Goal: Use online tool/utility: Utilize a website feature to perform a specific function

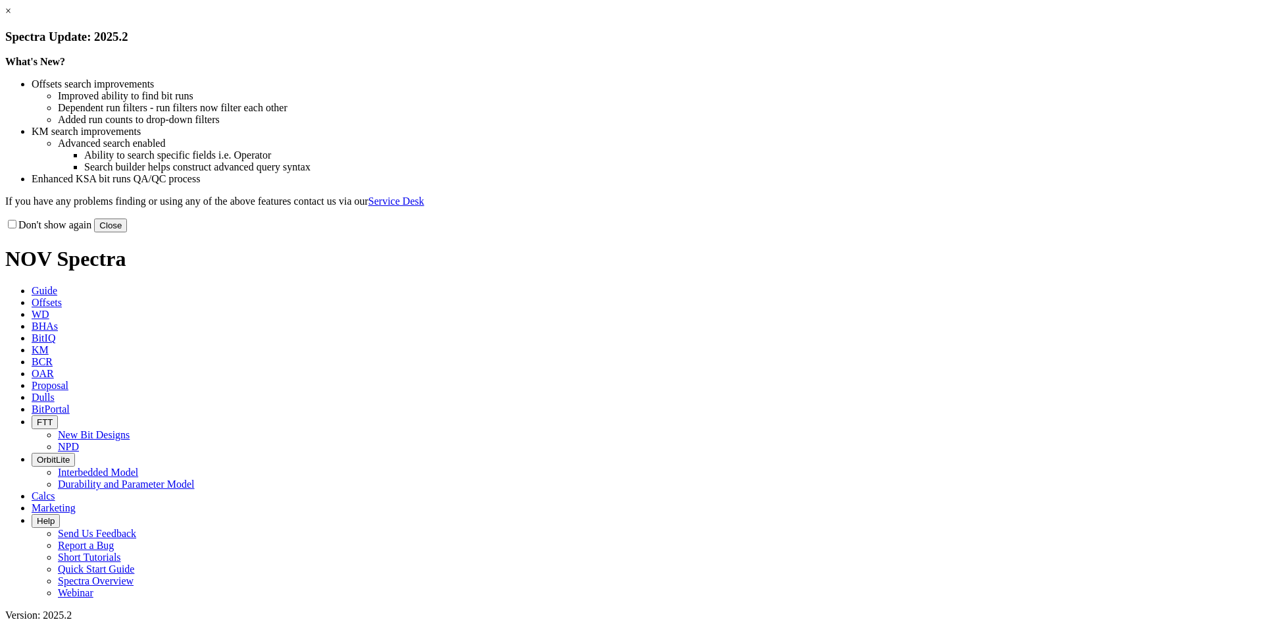
click at [11, 16] on link "×" at bounding box center [8, 10] width 6 height 11
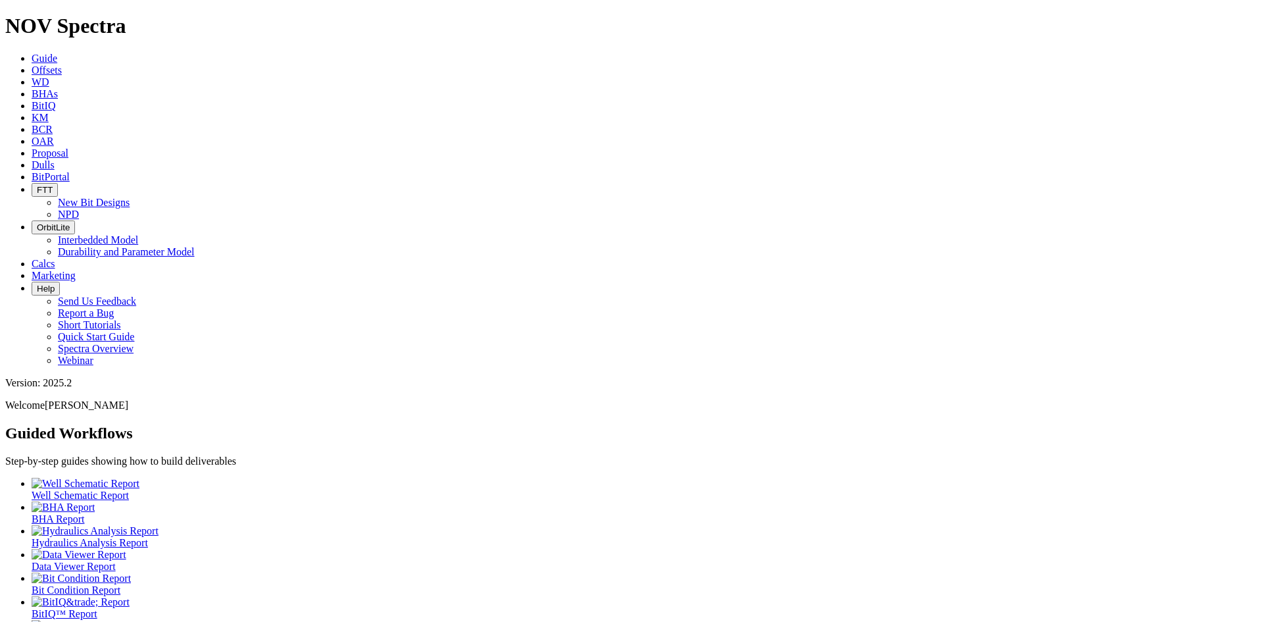
click at [32, 64] on icon at bounding box center [32, 69] width 0 height 11
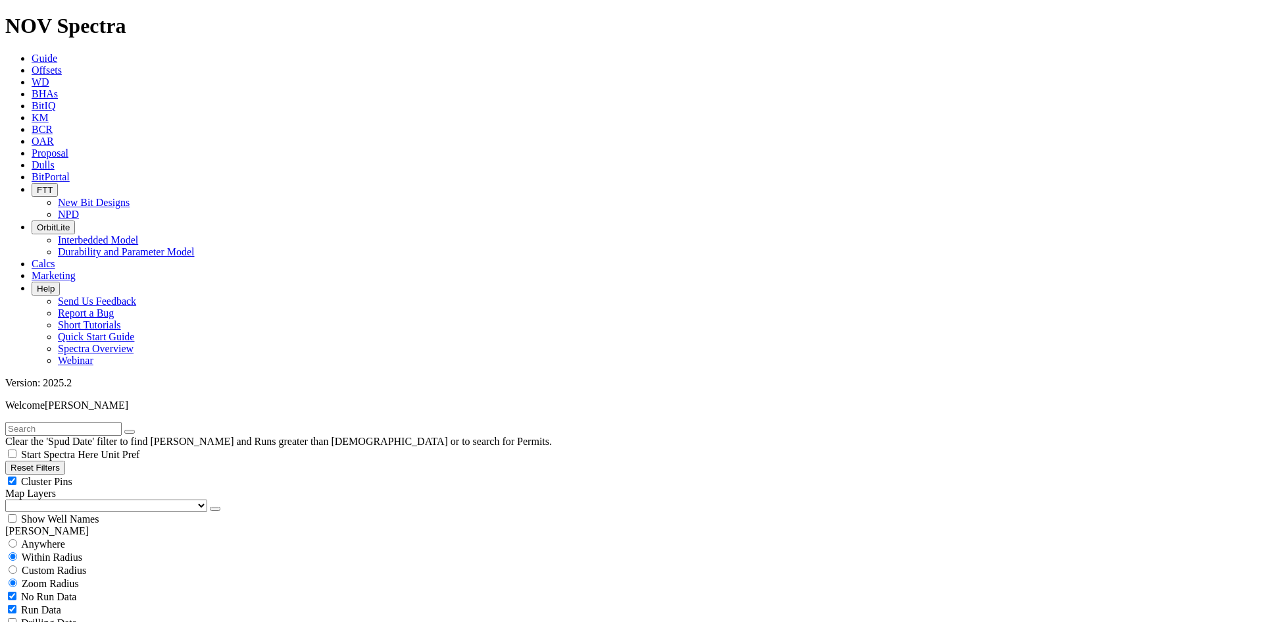
scroll to position [395, 0]
select select "7.875"
checkbox input "false"
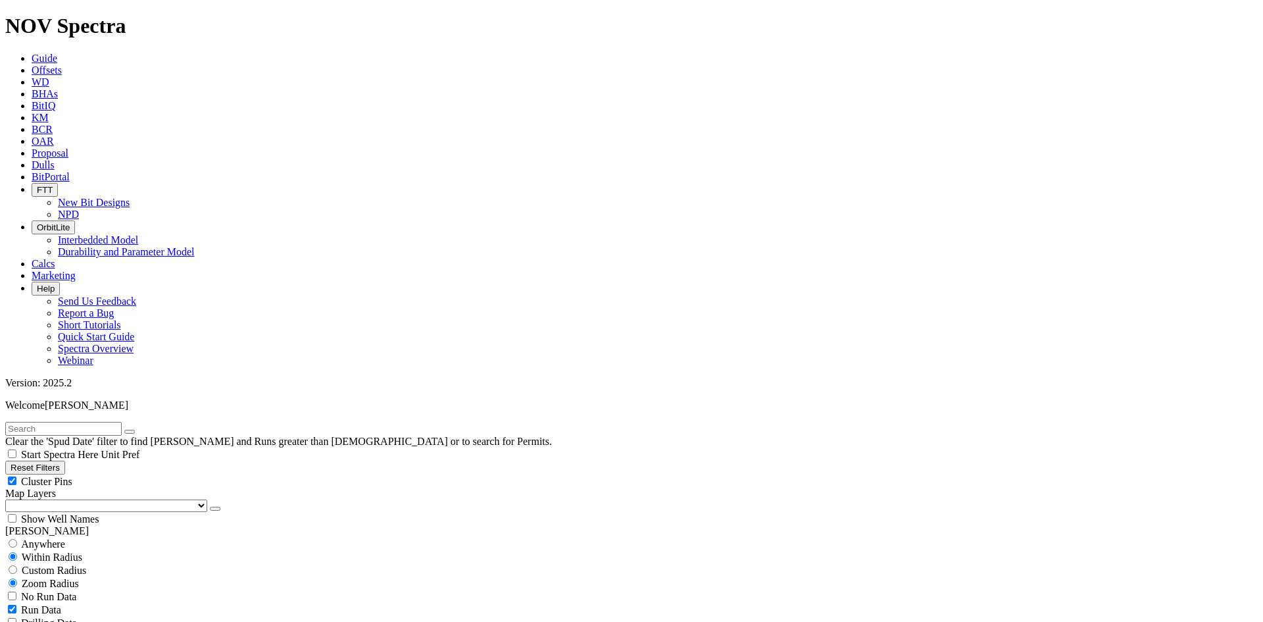
select select "? number:7.875 ?"
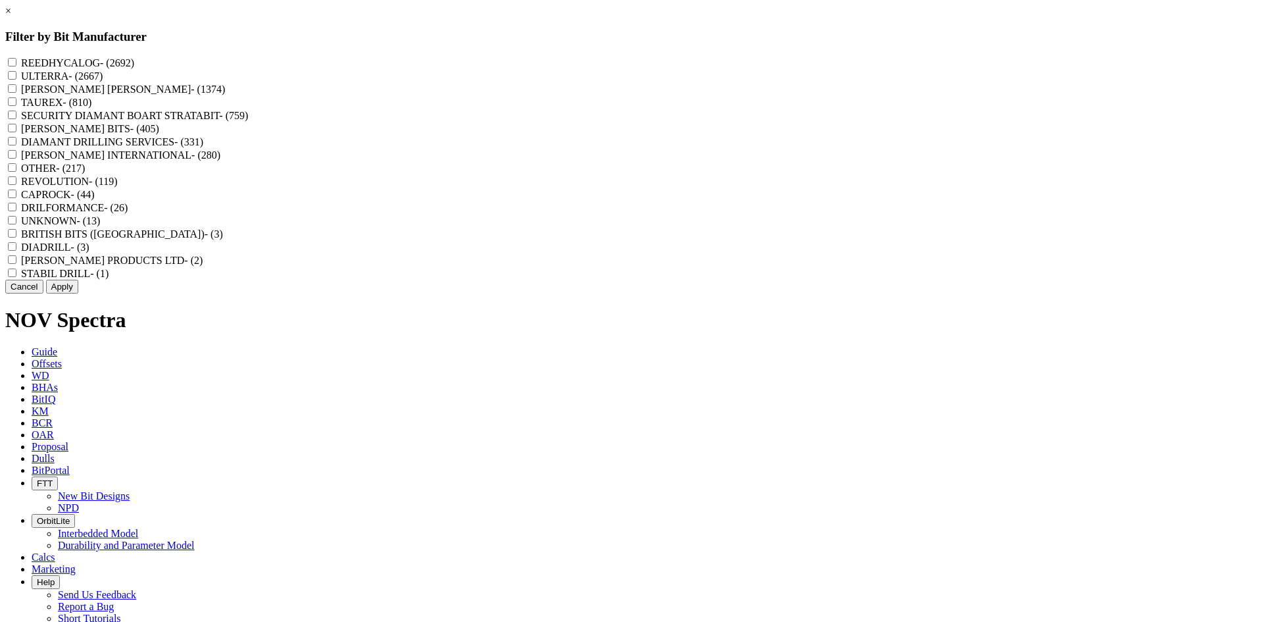
click at [134, 61] on label "REEDHYCALOG - (2692)" at bounding box center [77, 62] width 113 height 11
click at [16, 61] on input "REEDHYCALOG - (2692)" at bounding box center [12, 62] width 9 height 9
checkbox input "true"
click at [78, 293] on button "Apply" at bounding box center [62, 287] width 32 height 14
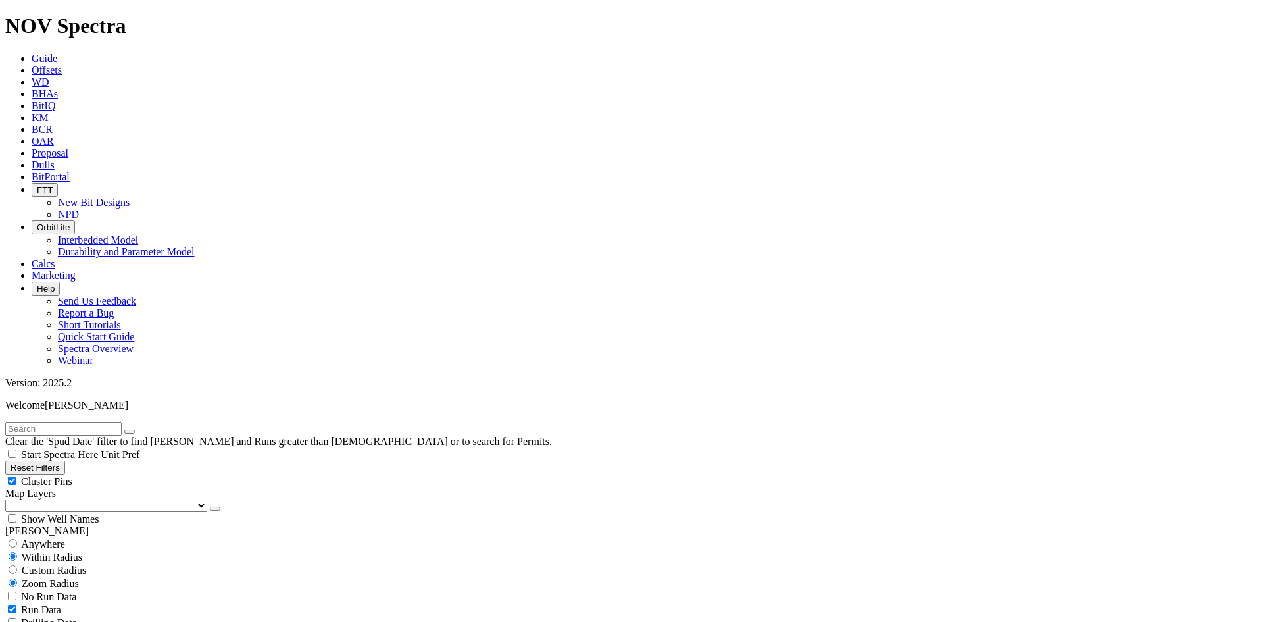
click at [196, 474] on div "Cluster Pins" at bounding box center [631, 480] width 1253 height 13
checkbox input "false"
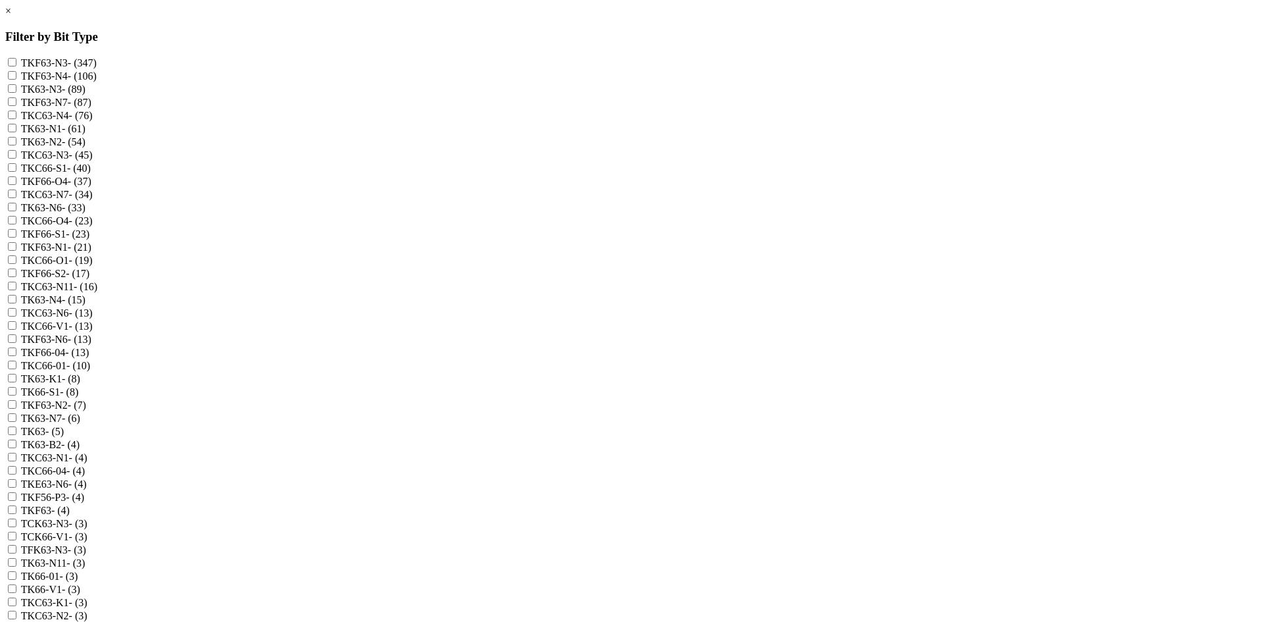
click at [97, 64] on label "TKF63-N3 - (347)" at bounding box center [59, 62] width 76 height 11
click at [16, 64] on input "TKF63-N3 - (347)" at bounding box center [12, 62] width 9 height 9
checkbox input "true"
click at [97, 79] on label "TKF63-N4 - (106)" at bounding box center [59, 75] width 76 height 11
click at [16, 79] on input "TKF63-N4 - (106)" at bounding box center [12, 75] width 9 height 9
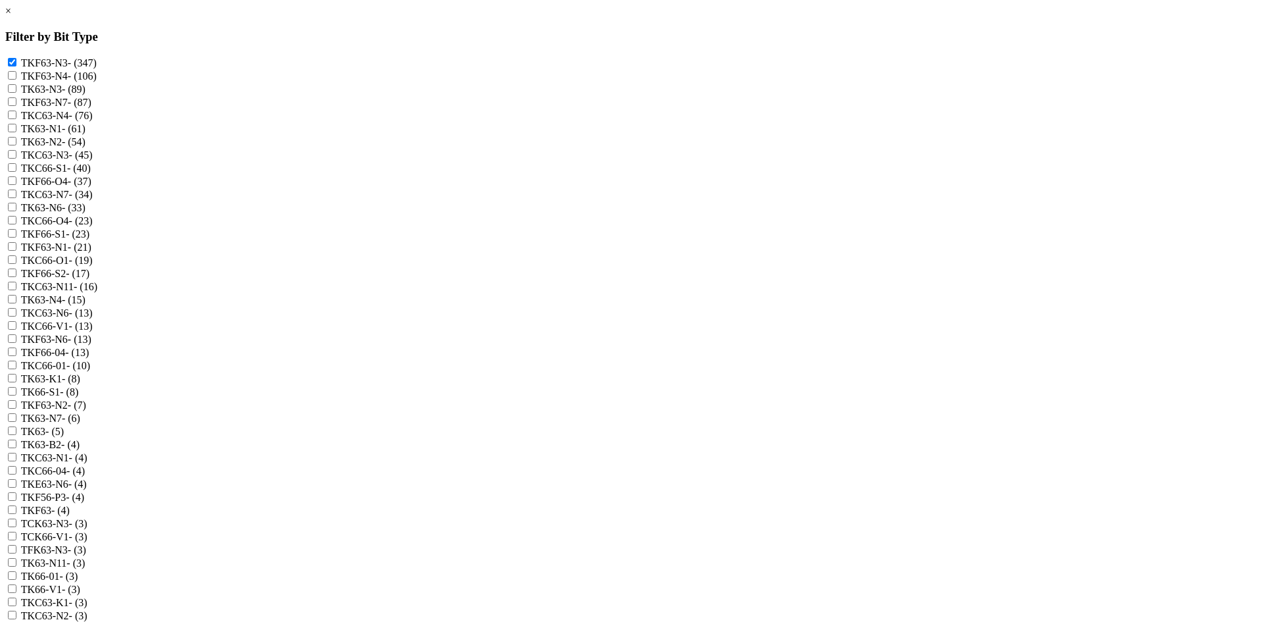
checkbox input "true"
click at [86, 95] on label "TK63-N3 - (89)" at bounding box center [53, 89] width 64 height 11
click at [16, 93] on input "TK63-N3 - (89)" at bounding box center [12, 88] width 9 height 9
checkbox input "true"
click at [91, 108] on label "TKF63-N7 - (87)" at bounding box center [56, 102] width 70 height 11
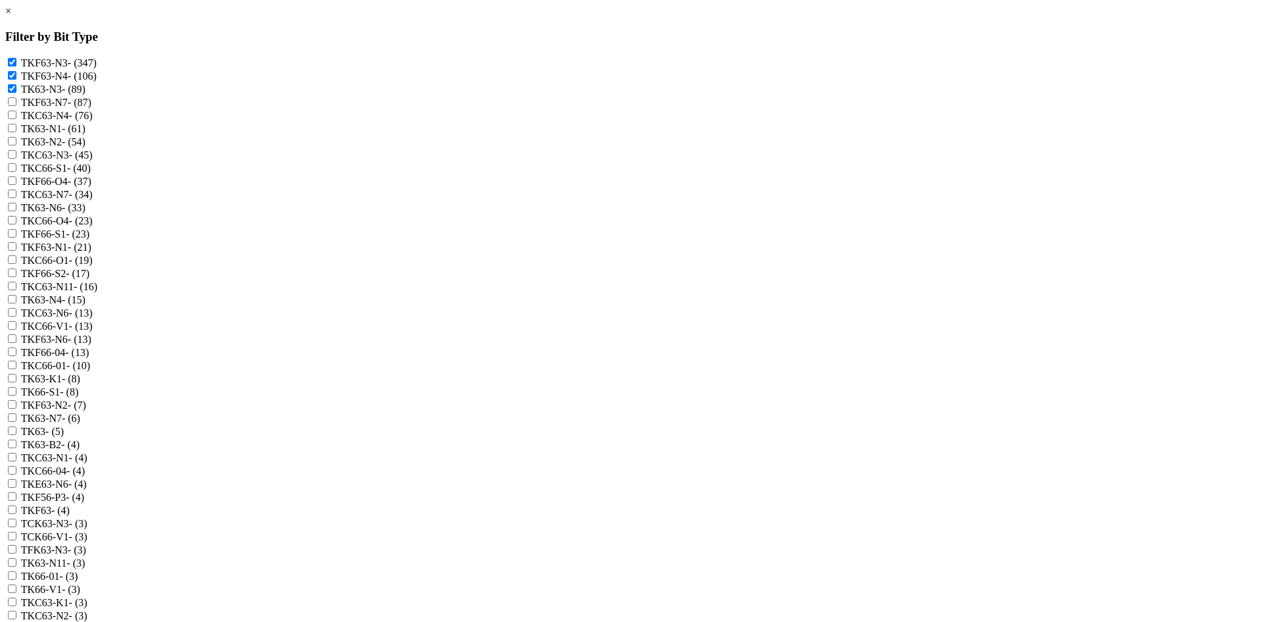
click at [16, 106] on input "TKF63-N7 - (87)" at bounding box center [12, 101] width 9 height 9
checkbox input "true"
click at [93, 121] on label "TKC63-N4 - (76)" at bounding box center [57, 115] width 72 height 11
click at [16, 119] on input "TKC63-N4 - (76)" at bounding box center [12, 115] width 9 height 9
checkbox input "true"
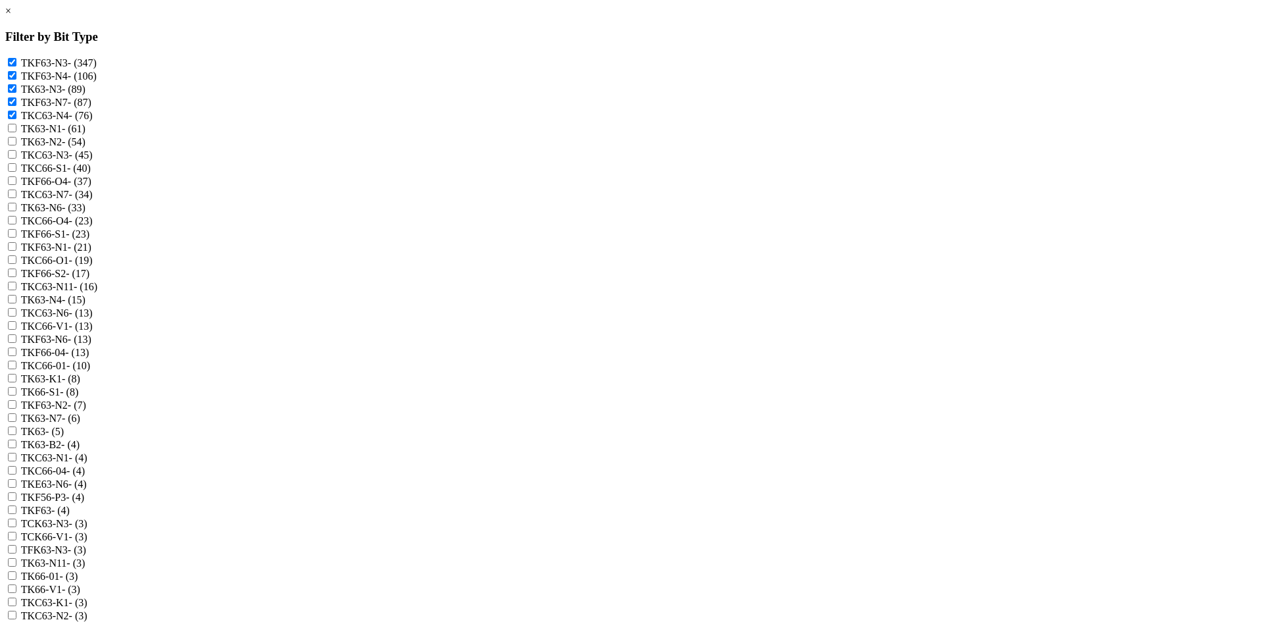
click at [86, 134] on label "TK63-N1 - (61)" at bounding box center [53, 128] width 64 height 11
click at [16, 132] on input "TK63-N1 - (61)" at bounding box center [12, 128] width 9 height 9
checkbox input "true"
click at [86, 147] on label "TK63-N2 - (54)" at bounding box center [53, 141] width 64 height 11
click at [16, 145] on input "TK63-N2 - (54)" at bounding box center [12, 141] width 9 height 9
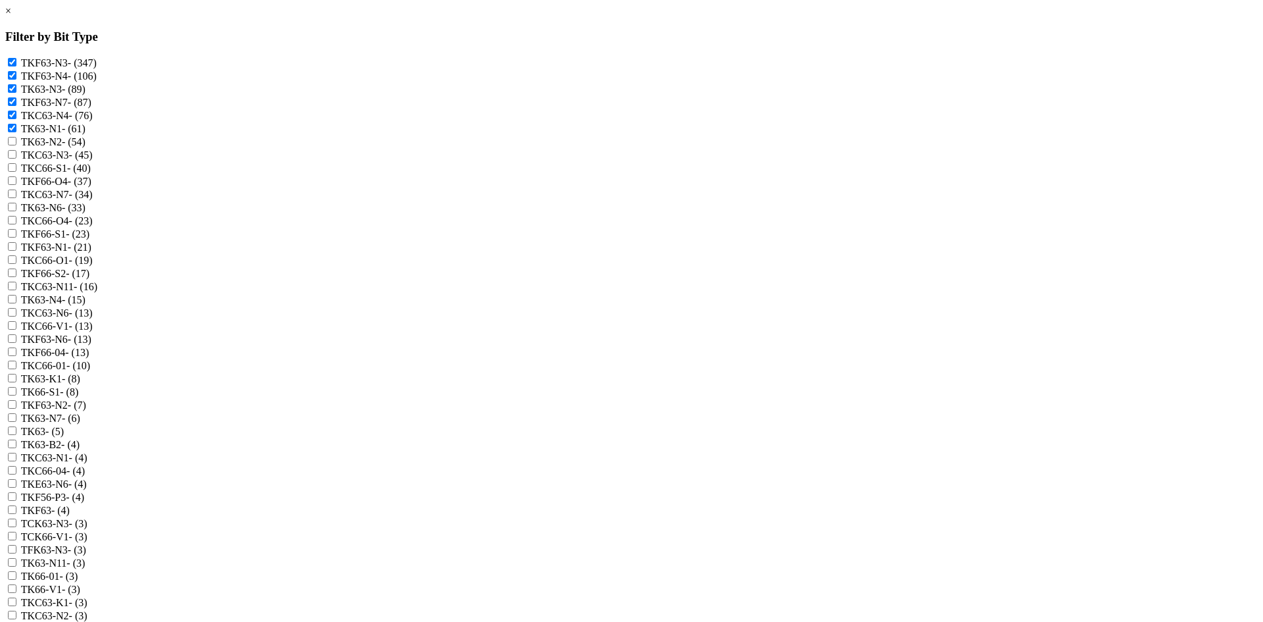
checkbox input "true"
click at [93, 161] on label "TKC63-N3 - (45)" at bounding box center [57, 154] width 72 height 11
click at [16, 159] on input "TKC63-N3 - (45)" at bounding box center [12, 154] width 9 height 9
checkbox input "true"
click at [93, 200] on label "TKC63-N7 - (34)" at bounding box center [57, 194] width 72 height 11
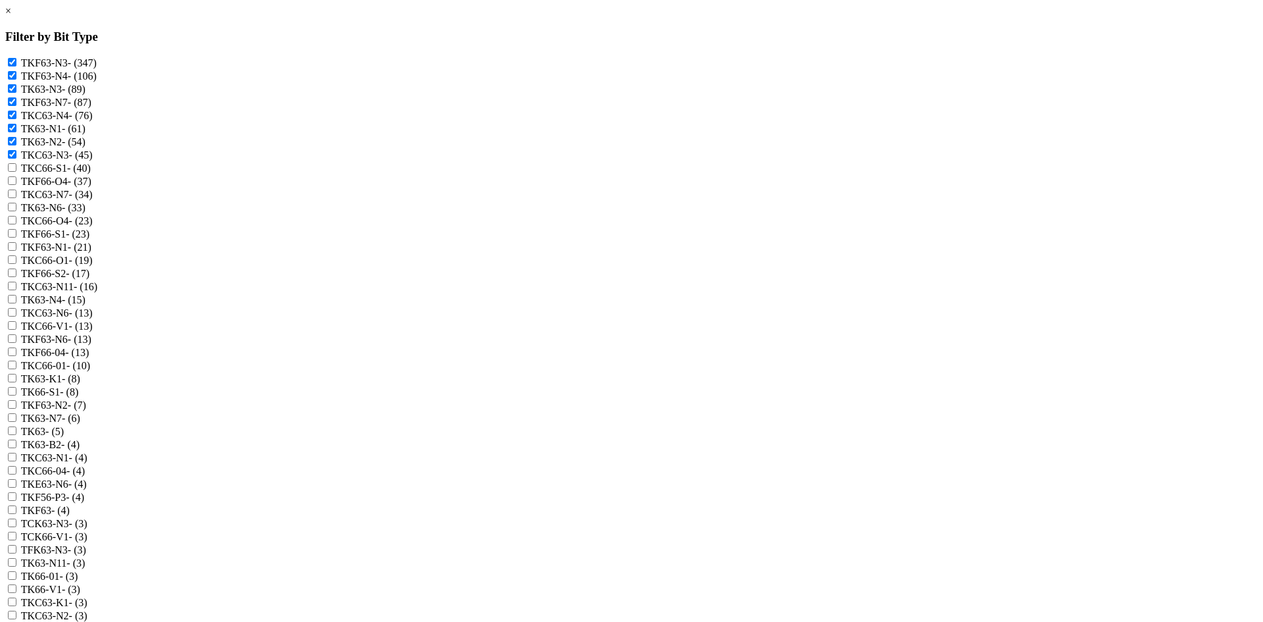
click at [16, 198] on input "TKC63-N7 - (34)" at bounding box center [12, 194] width 9 height 9
checkbox input "true"
click at [86, 213] on label "TK63-N6 - (33)" at bounding box center [53, 207] width 64 height 11
click at [16, 211] on input "TK63-N6 - (33)" at bounding box center [12, 207] width 9 height 9
checkbox input "true"
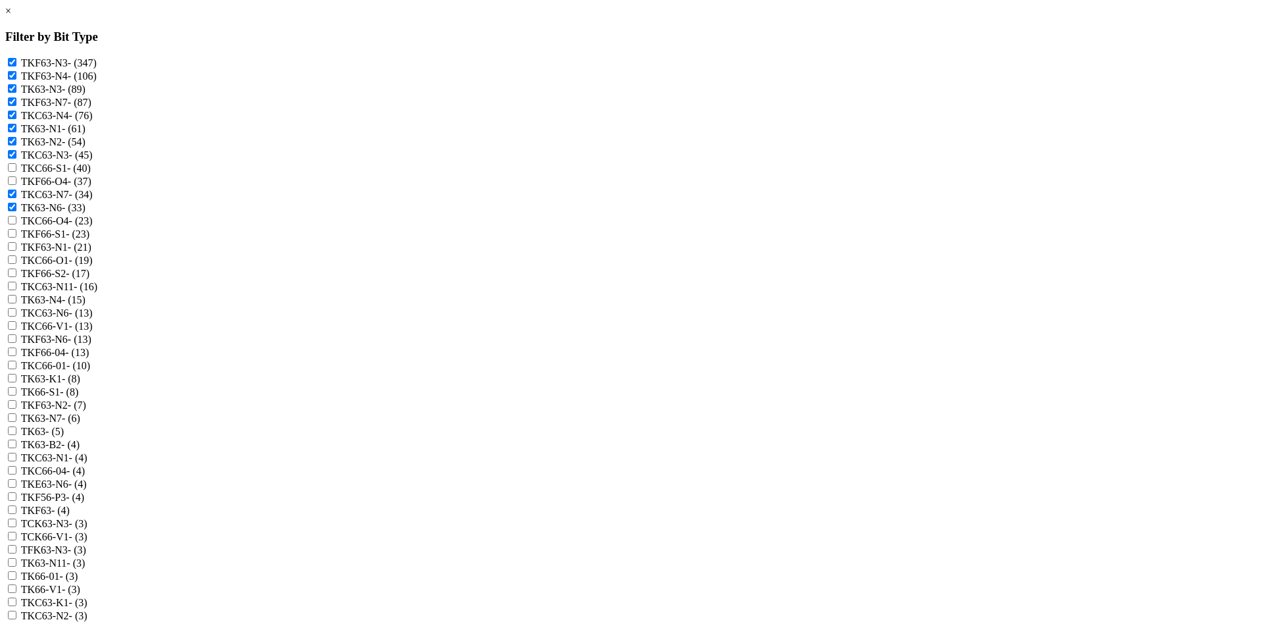
click at [93, 226] on label "TKC66-O4 - (23)" at bounding box center [57, 220] width 72 height 11
click at [16, 224] on input "TKC66-O4 - (23)" at bounding box center [12, 220] width 9 height 9
click at [93, 226] on label "TKC66-O4 - (23)" at bounding box center [57, 220] width 72 height 11
click at [16, 224] on input "TKC66-O4 - (23)" at bounding box center [12, 220] width 9 height 9
checkbox input "false"
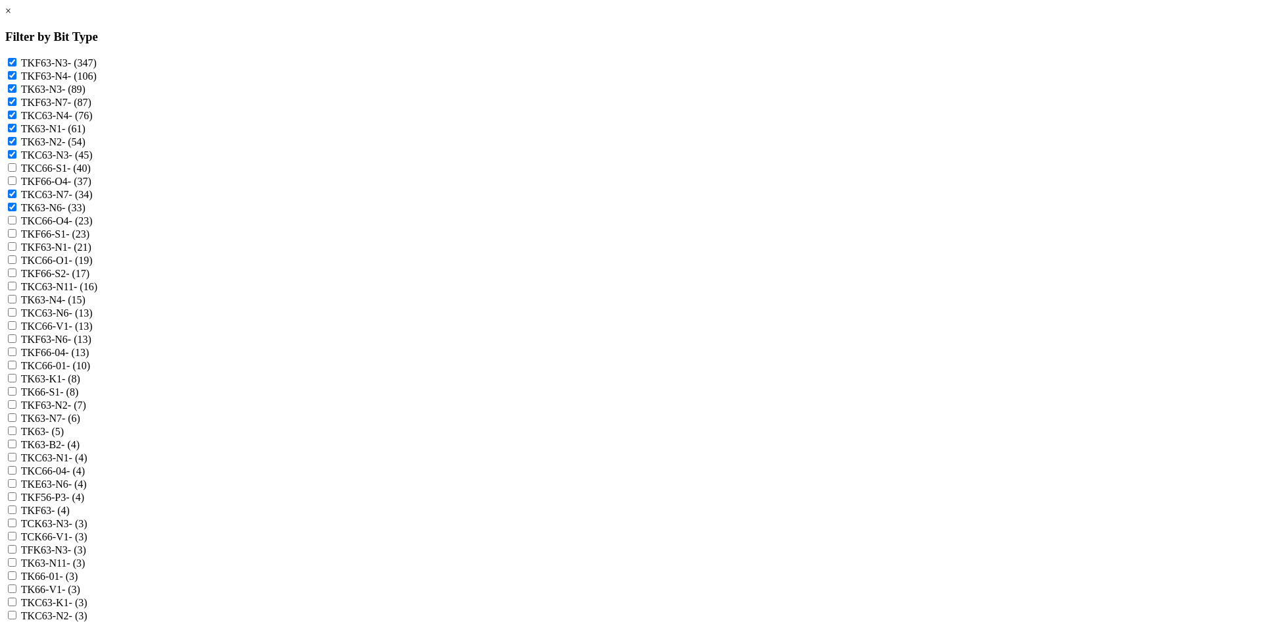
click at [91, 253] on label "TKF63-N1 - (21)" at bounding box center [56, 246] width 70 height 11
click at [16, 251] on input "TKF63-N1 - (21)" at bounding box center [12, 246] width 9 height 9
checkbox input "true"
click at [93, 318] on label "TKC63-N6 - (13)" at bounding box center [57, 312] width 72 height 11
click at [16, 316] on input "TKC63-N6 - (13)" at bounding box center [12, 312] width 9 height 9
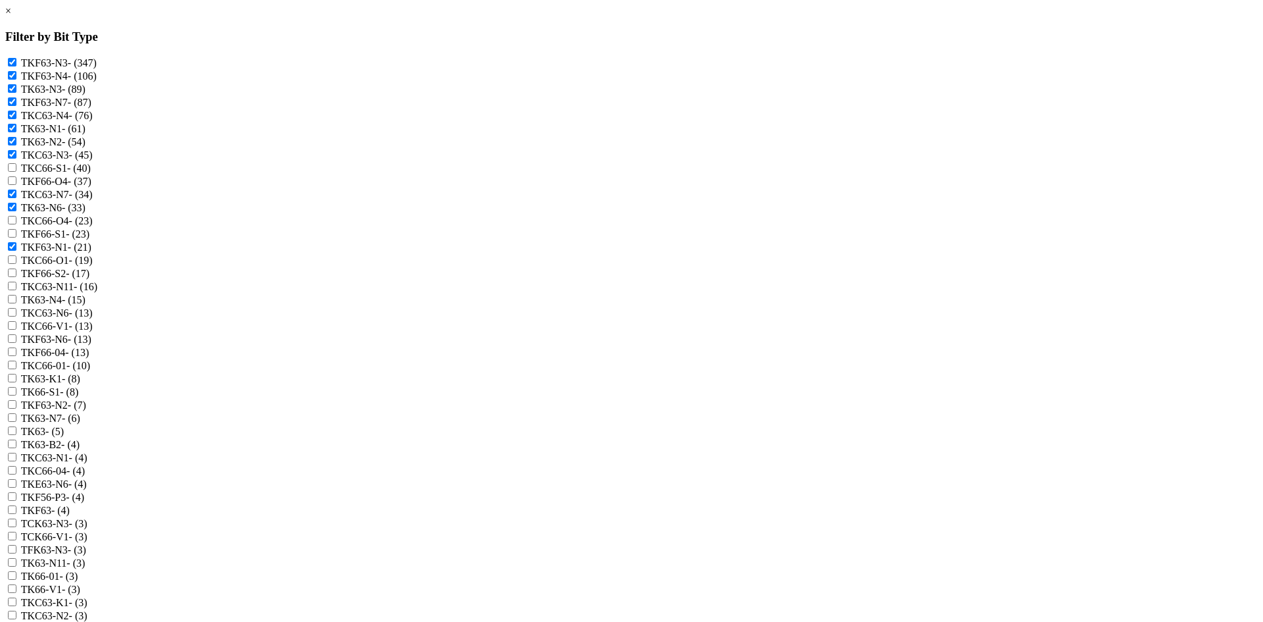
checkbox input "true"
click at [86, 305] on label "TK63-N4 - (15)" at bounding box center [53, 299] width 64 height 11
click at [16, 303] on input "TK63-N4 - (15)" at bounding box center [12, 299] width 9 height 9
checkbox input "true"
click at [97, 292] on label "TKC63-N11 - (16)" at bounding box center [59, 286] width 76 height 11
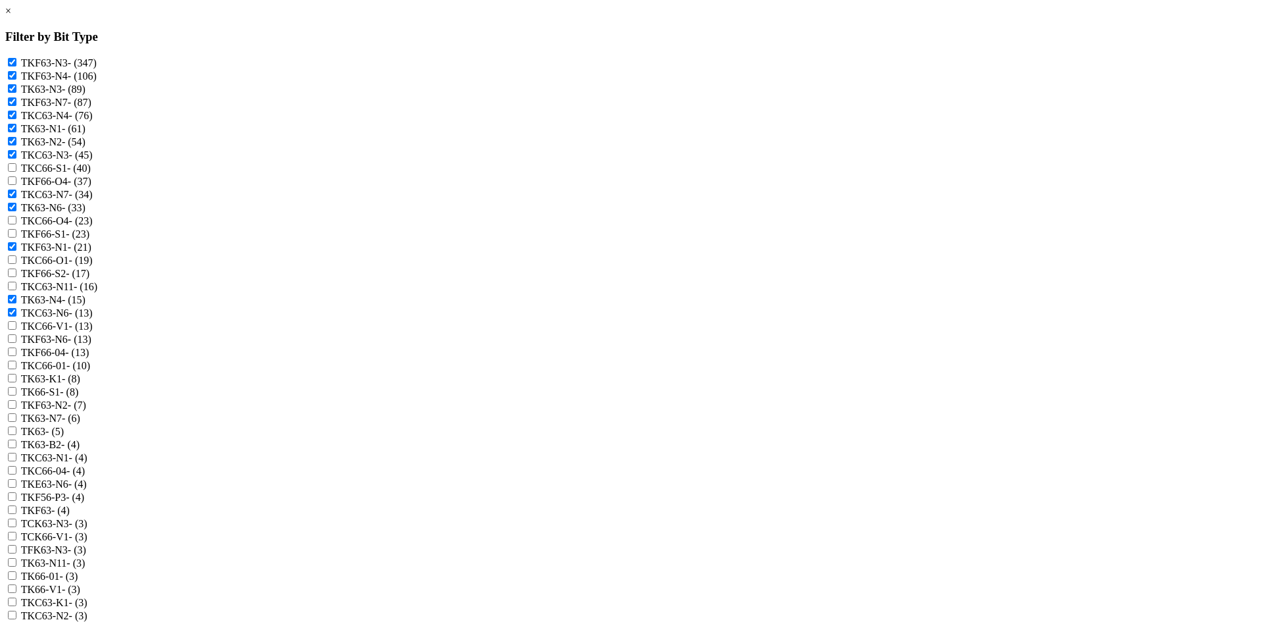
click at [16, 290] on input "TKC63-N11 - (16)" at bounding box center [12, 286] width 9 height 9
checkbox input "true"
click at [91, 345] on label "TKF63-N6 - (13)" at bounding box center [56, 339] width 70 height 11
click at [16, 343] on input "TKF63-N6 - (13)" at bounding box center [12, 338] width 9 height 9
checkbox input "true"
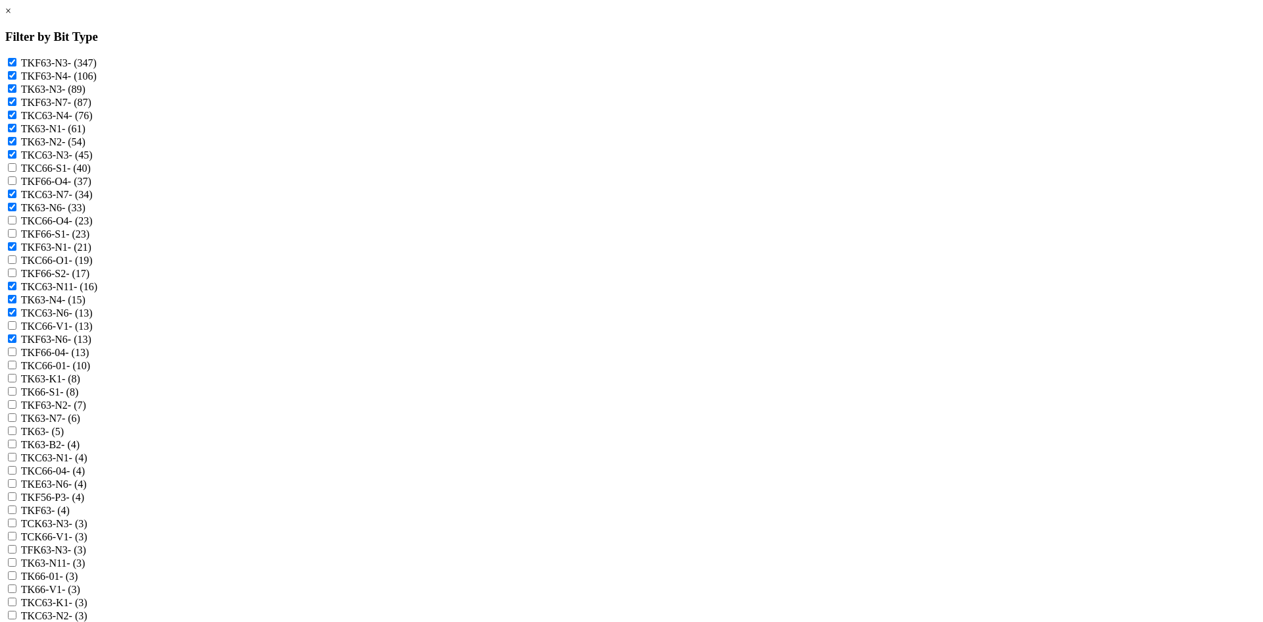
click at [86, 411] on label "TKF63-N2 - (7)" at bounding box center [53, 404] width 65 height 11
click at [16, 409] on input "TKF63-N2 - (7)" at bounding box center [12, 404] width 9 height 9
checkbox input "true"
click at [80, 424] on label "TK63-N7 - (6)" at bounding box center [50, 418] width 59 height 11
click at [16, 422] on input "TK63-N7 - (6)" at bounding box center [12, 417] width 9 height 9
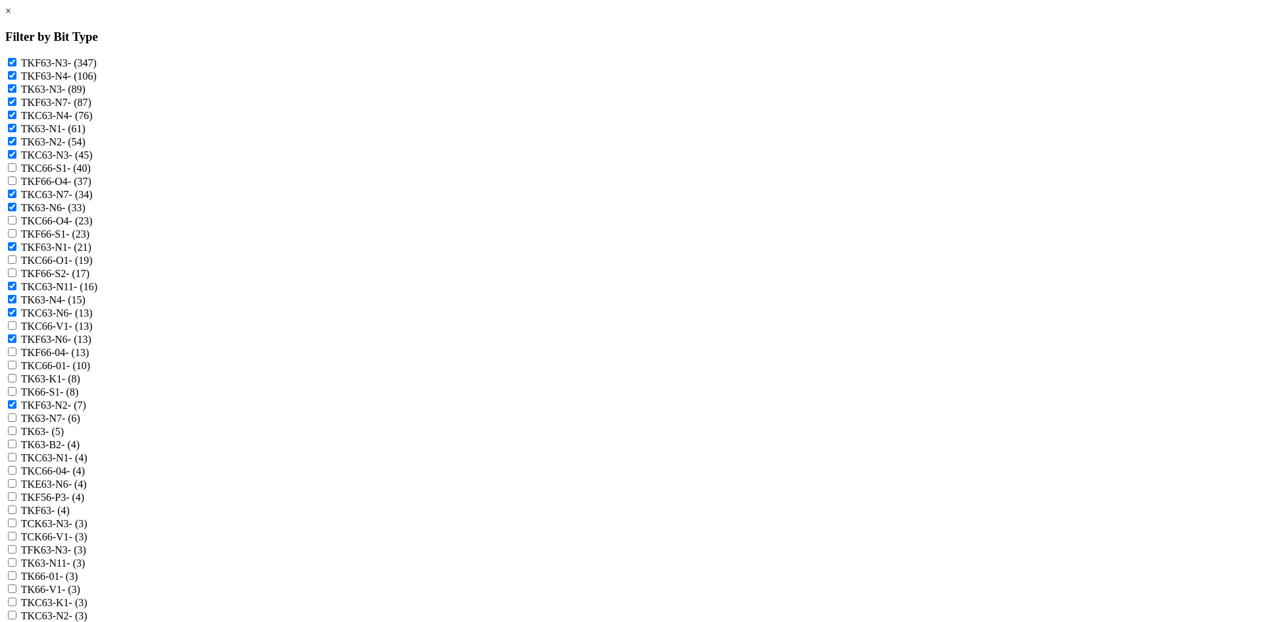
checkbox input "true"
click at [88, 463] on label "TKC63-N1 - (4)" at bounding box center [54, 457] width 66 height 11
click at [16, 461] on input "TKC63-N1 - (4)" at bounding box center [12, 457] width 9 height 9
checkbox input "true"
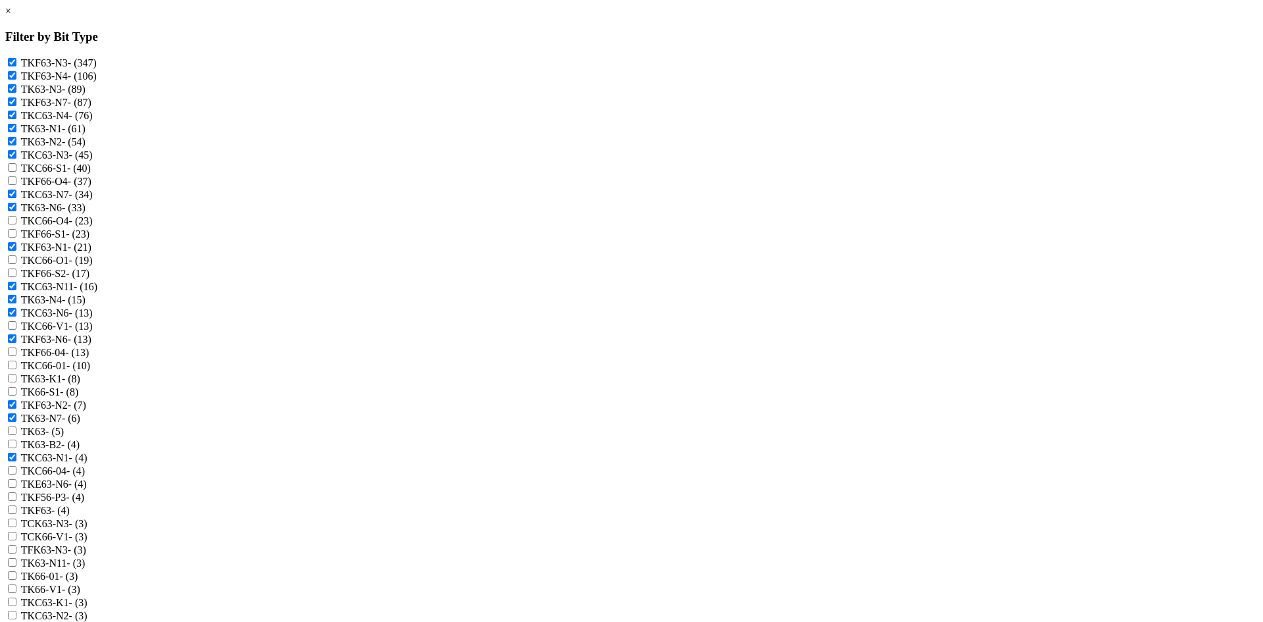
click at [88, 529] on label "TCK63-N3 - (3)" at bounding box center [54, 523] width 66 height 11
click at [16, 527] on input "TCK63-N3 - (3)" at bounding box center [12, 523] width 9 height 9
checkbox input "true"
click at [86, 557] on label "TK63-N11 - (3)" at bounding box center [53, 562] width 64 height 11
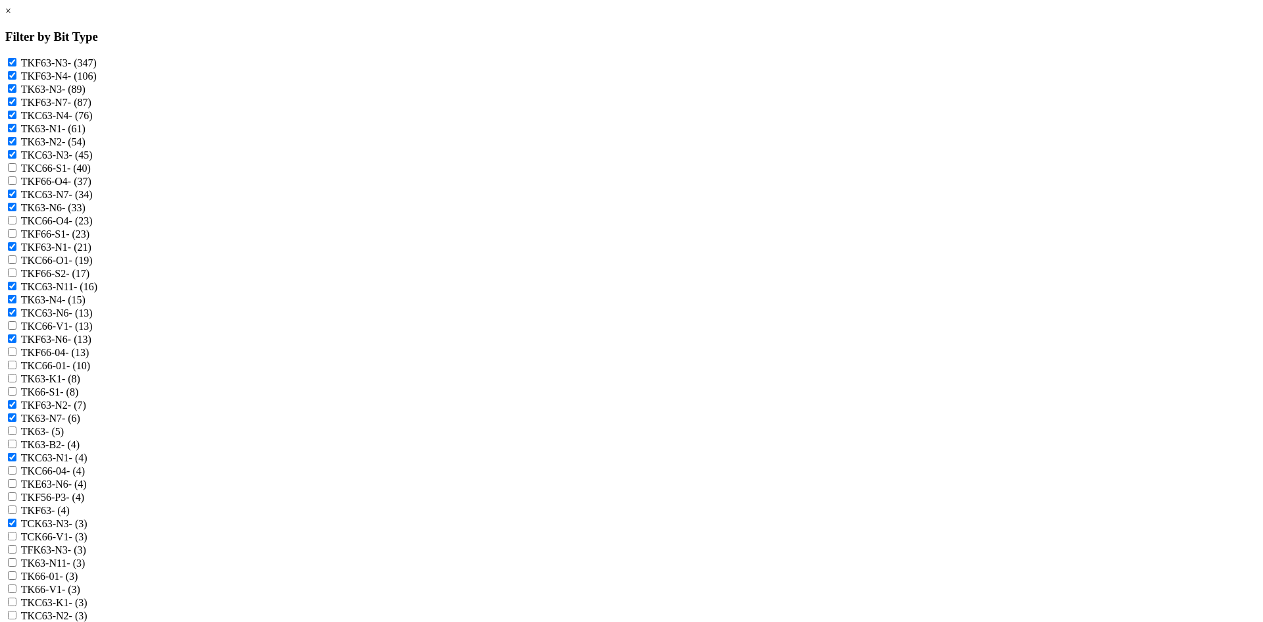
click at [16, 558] on input "TK63-N11 - (3)" at bounding box center [12, 562] width 9 height 9
checkbox input "true"
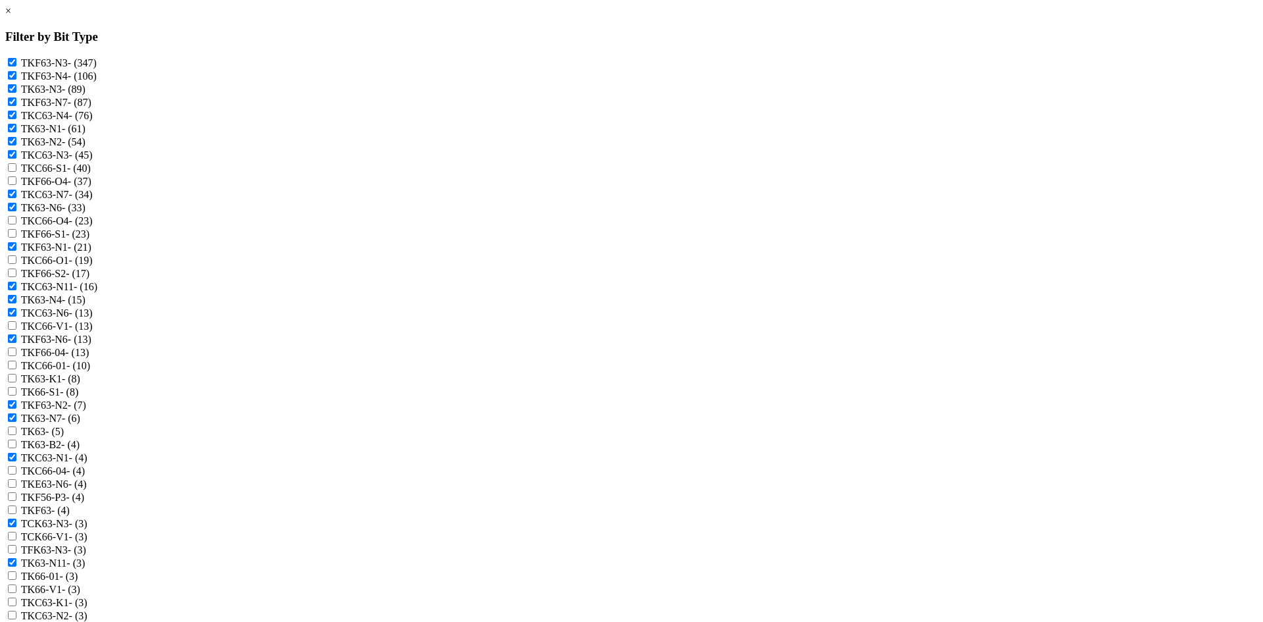
checkbox N3 "true"
checkbox input "true"
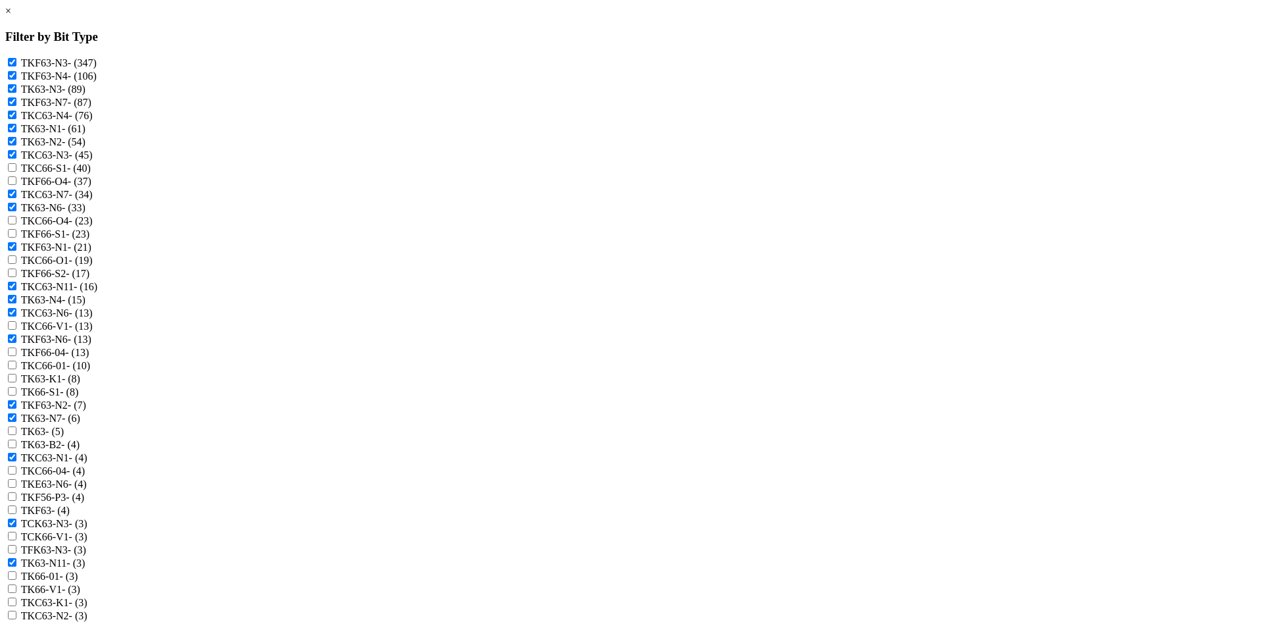
scroll to position [461, 0]
checkbox input "true"
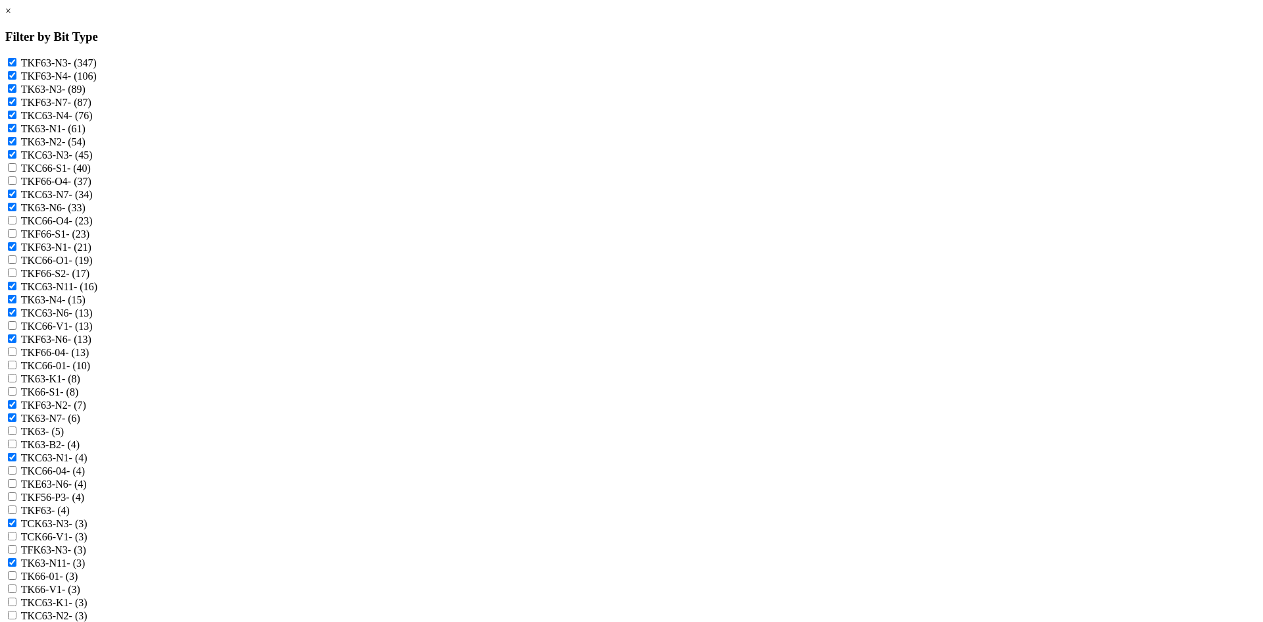
checkbox N4 "true"
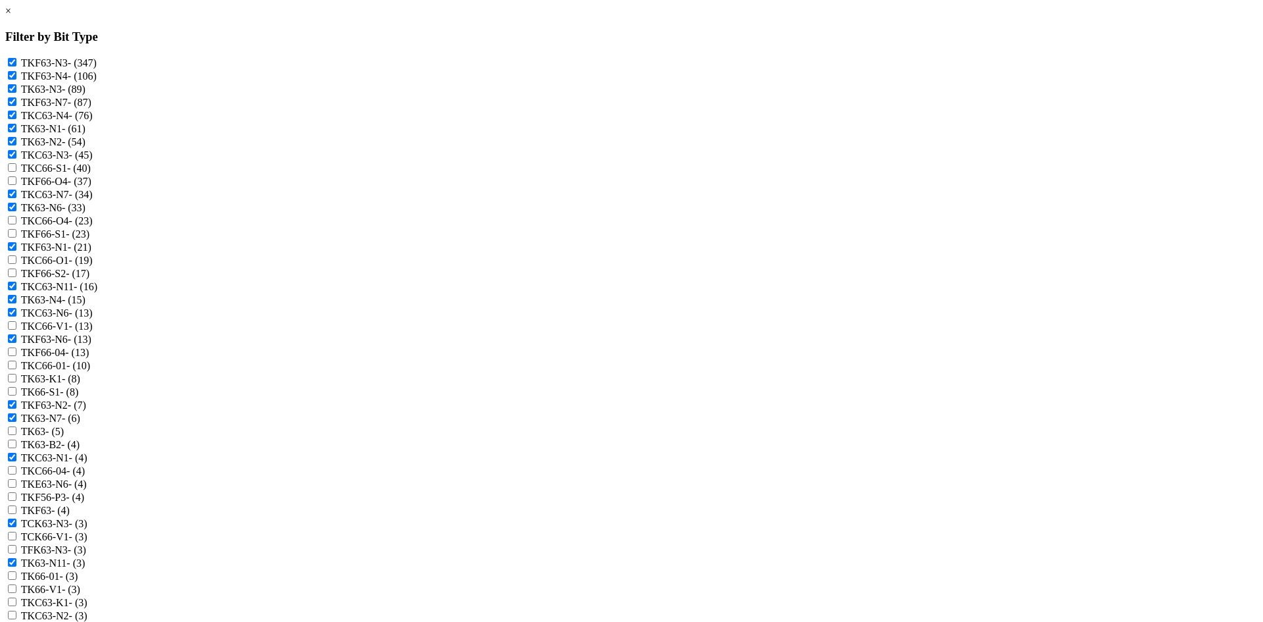
checkbox input "false"
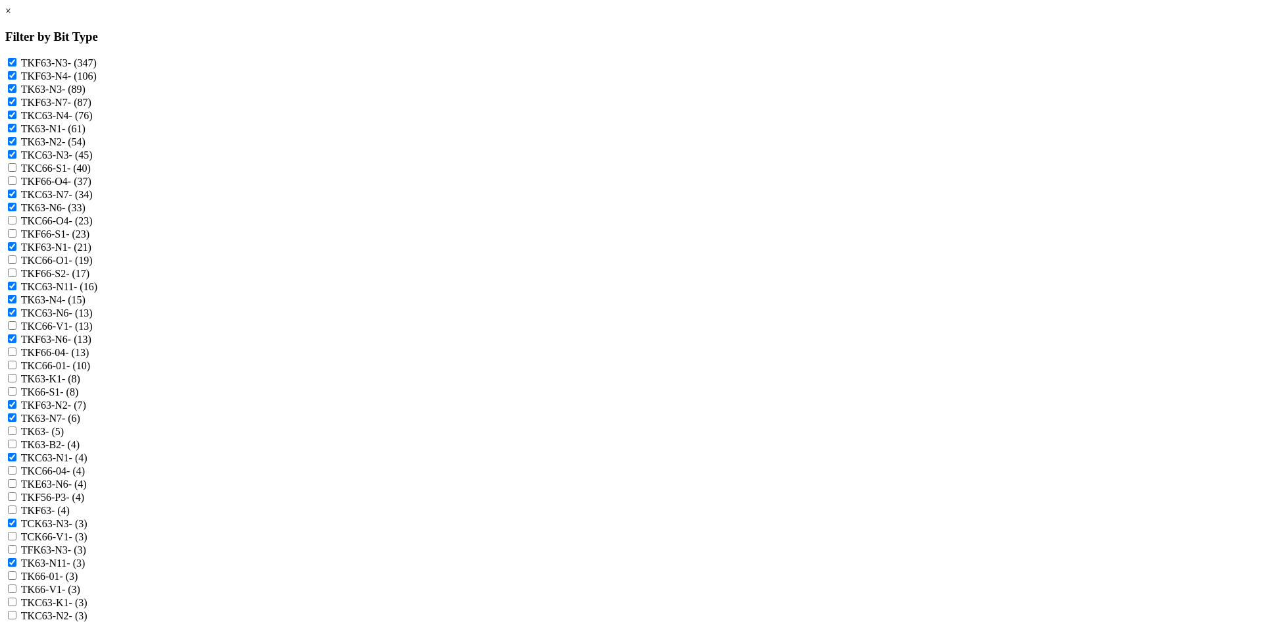
checkbox input "true"
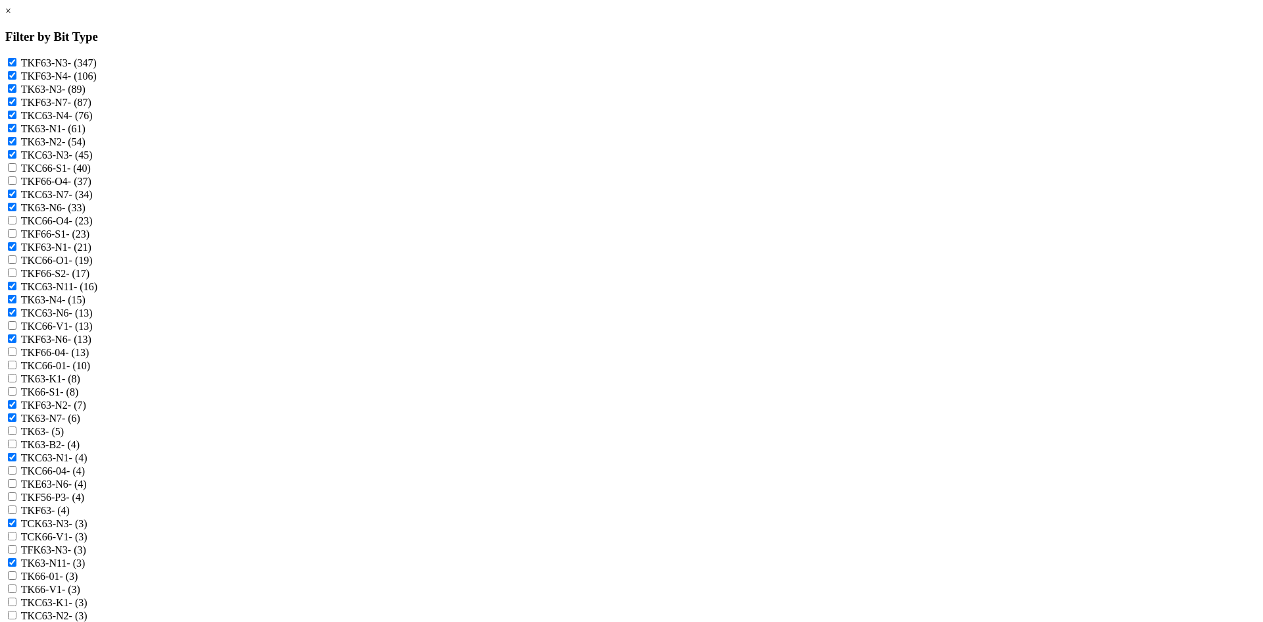
checkbox N3 "true"
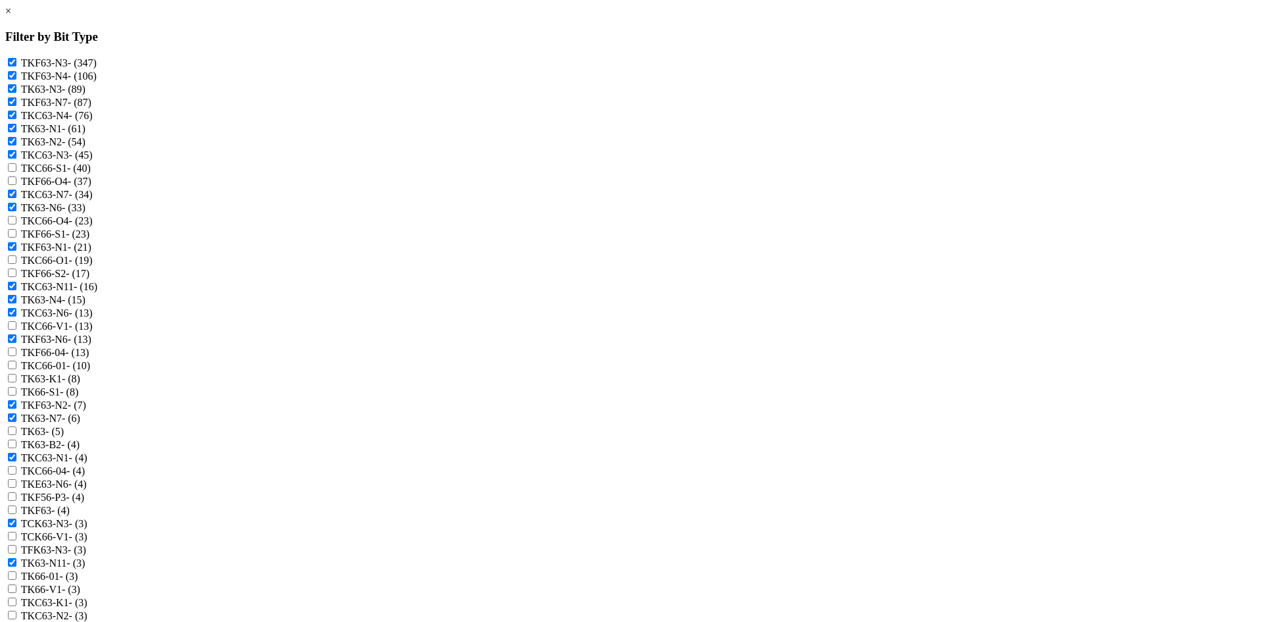
checkbox -N4 "true"
checkbox input "true"
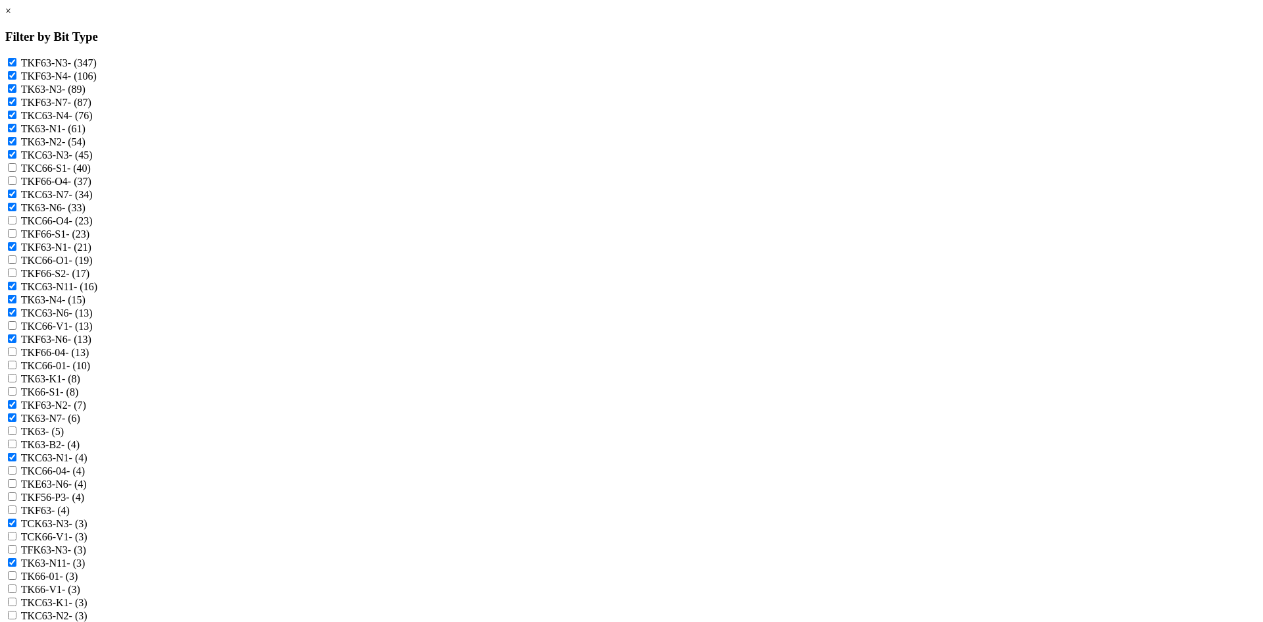
checkbox input "true"
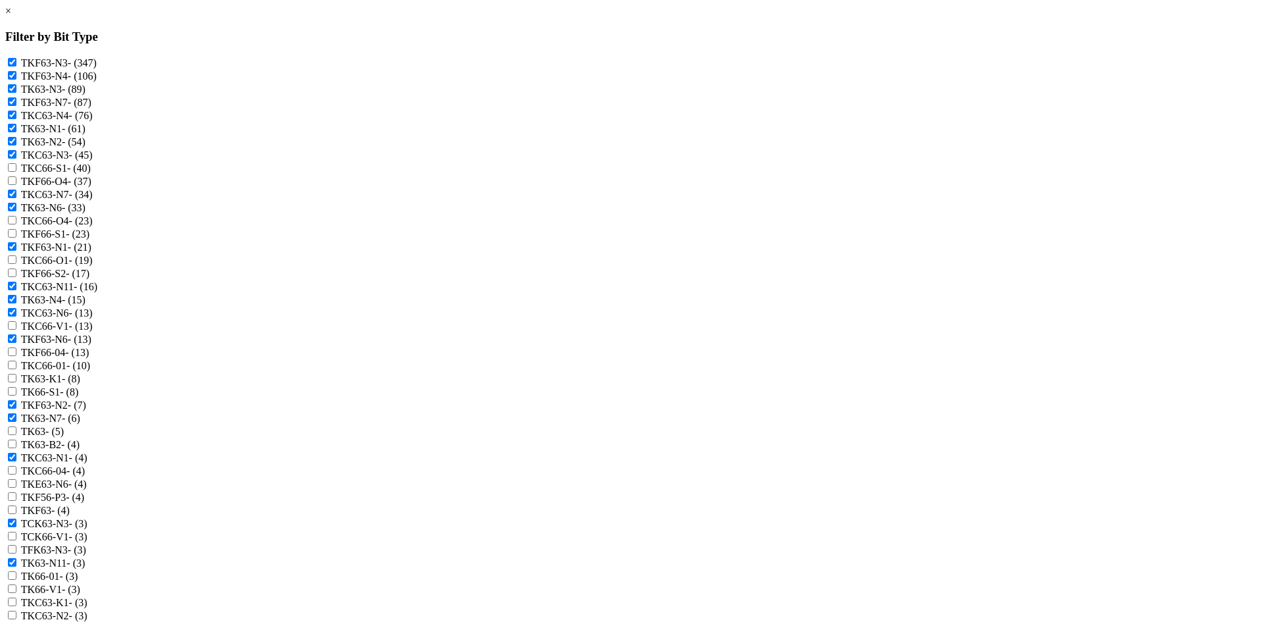
checkbox input "true"
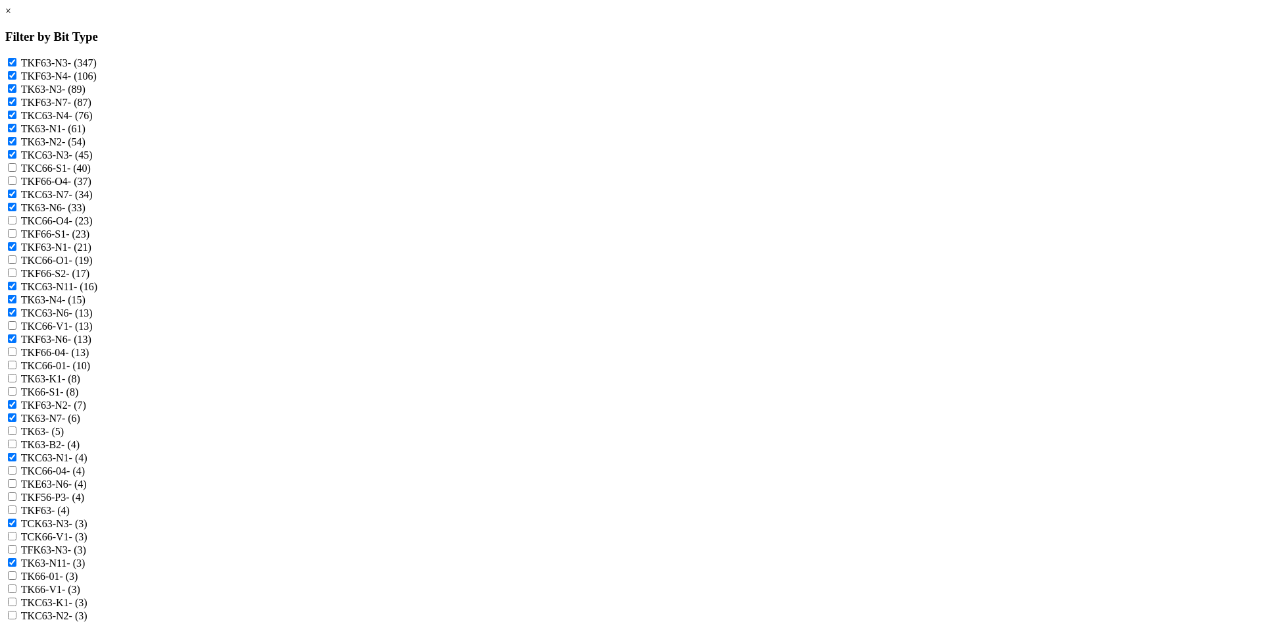
checkbox input "true"
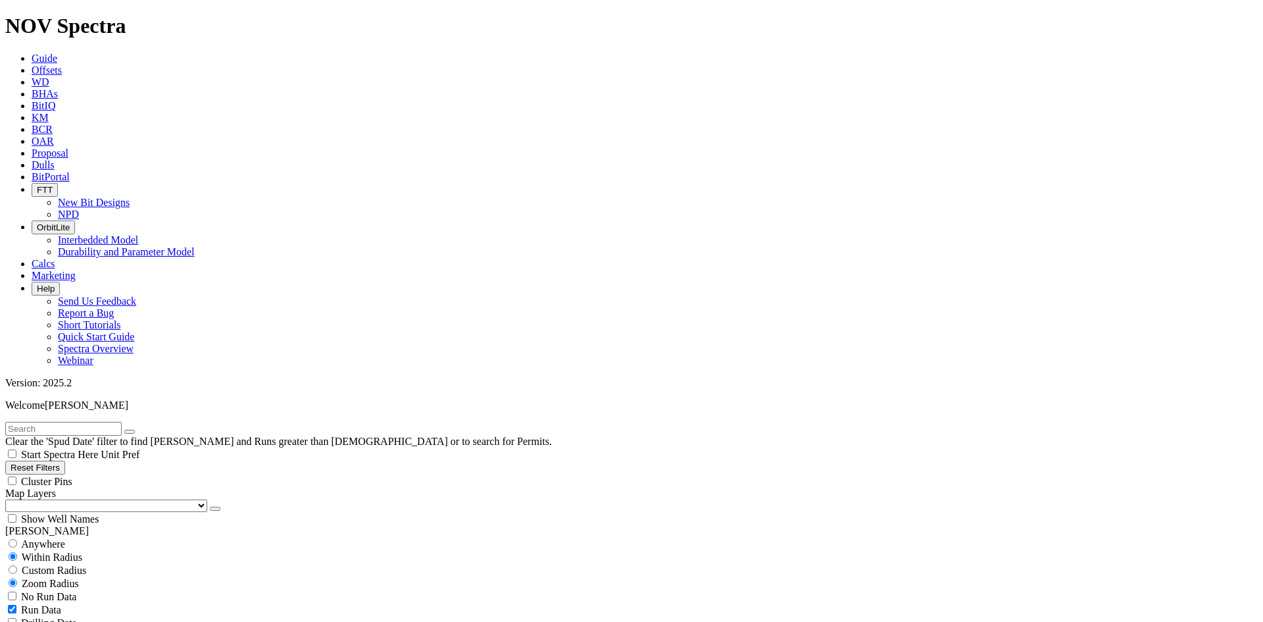
scroll to position [24275, 0]
drag, startPoint x: 1203, startPoint y: 101, endPoint x: 1156, endPoint y: 220, distance: 128.8
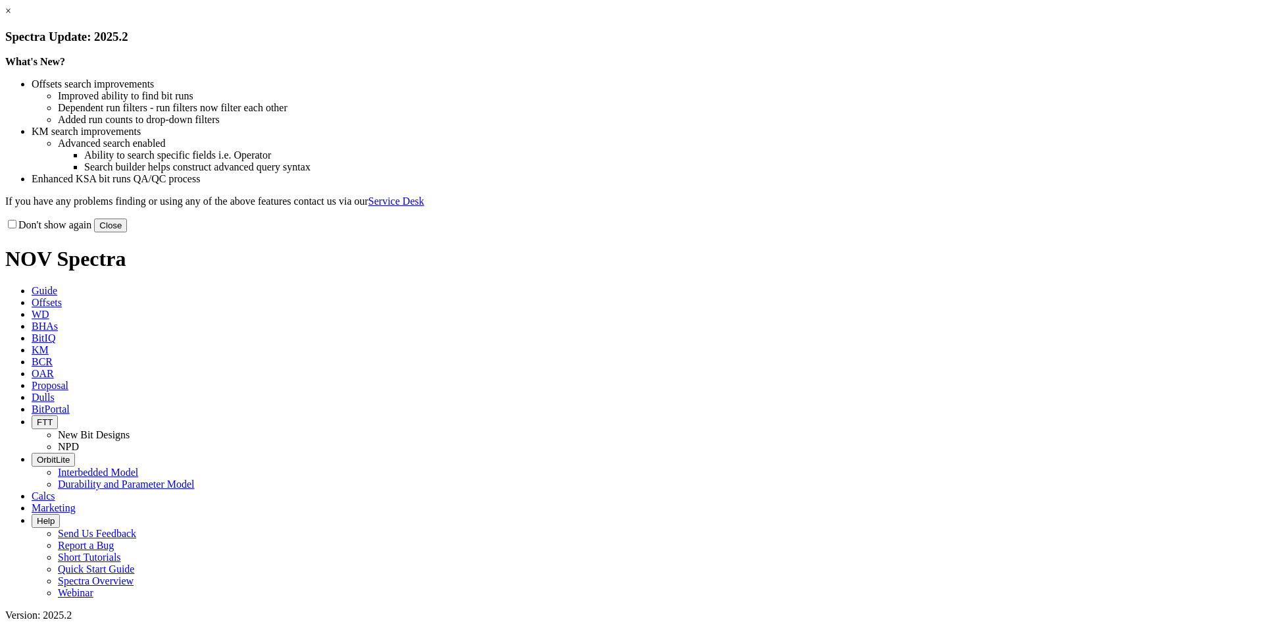
click at [11, 16] on link "×" at bounding box center [8, 10] width 6 height 11
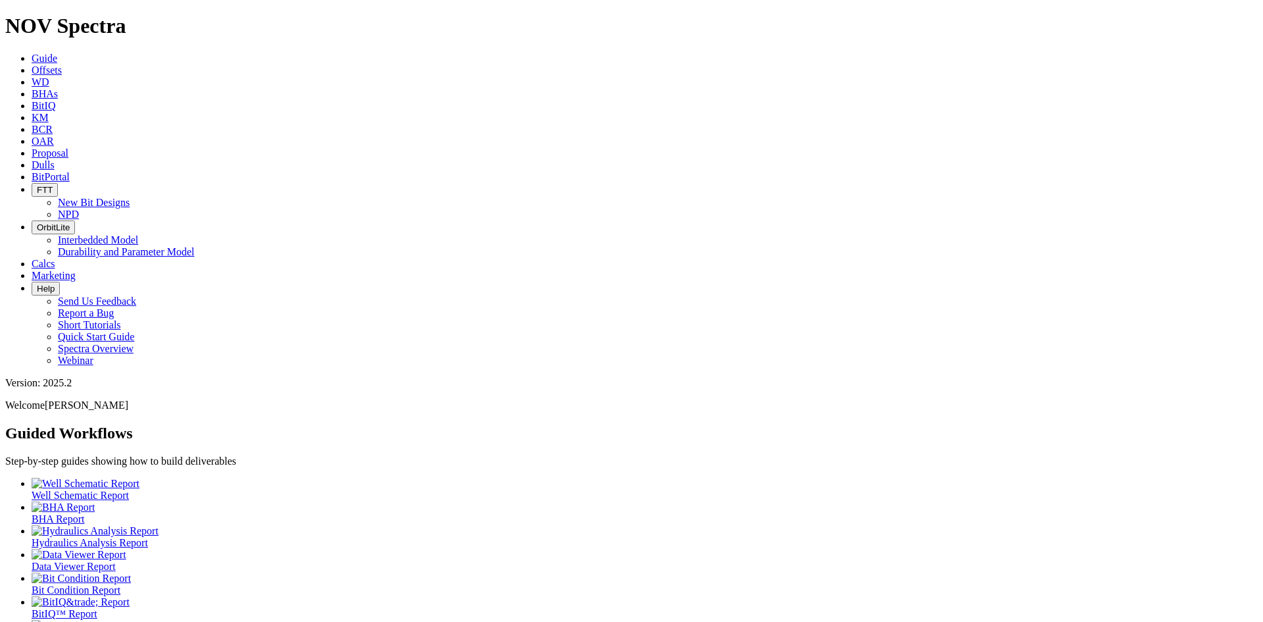
click at [62, 64] on span "Offsets" at bounding box center [47, 69] width 30 height 11
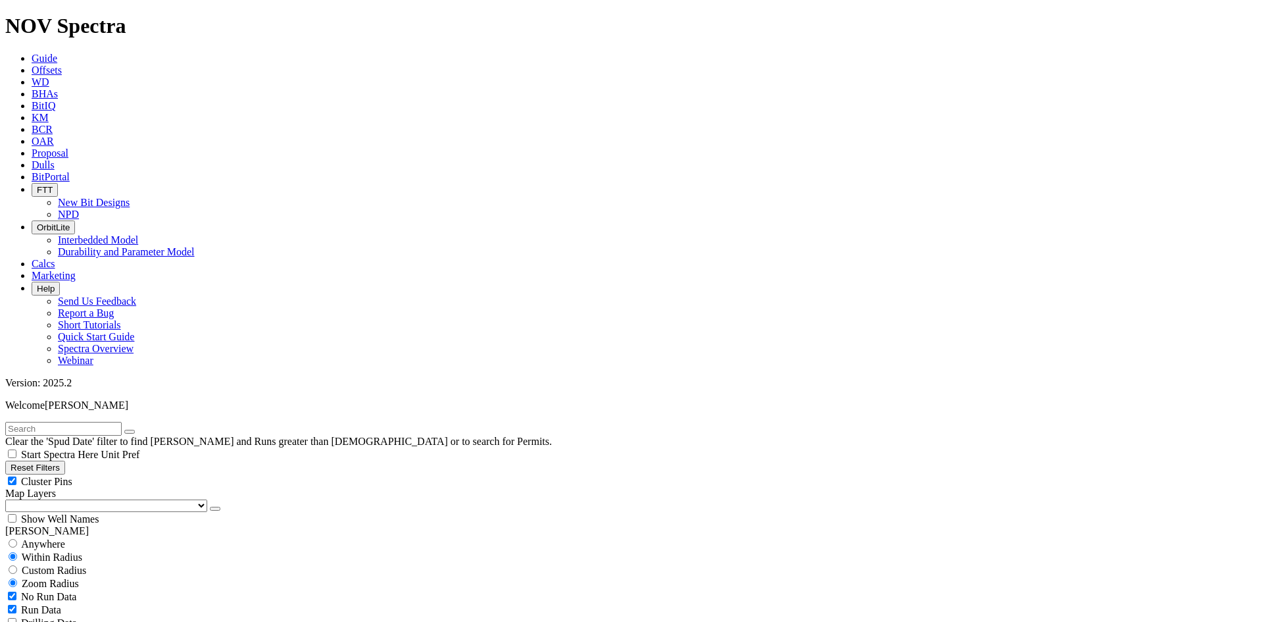
scroll to position [395, 0]
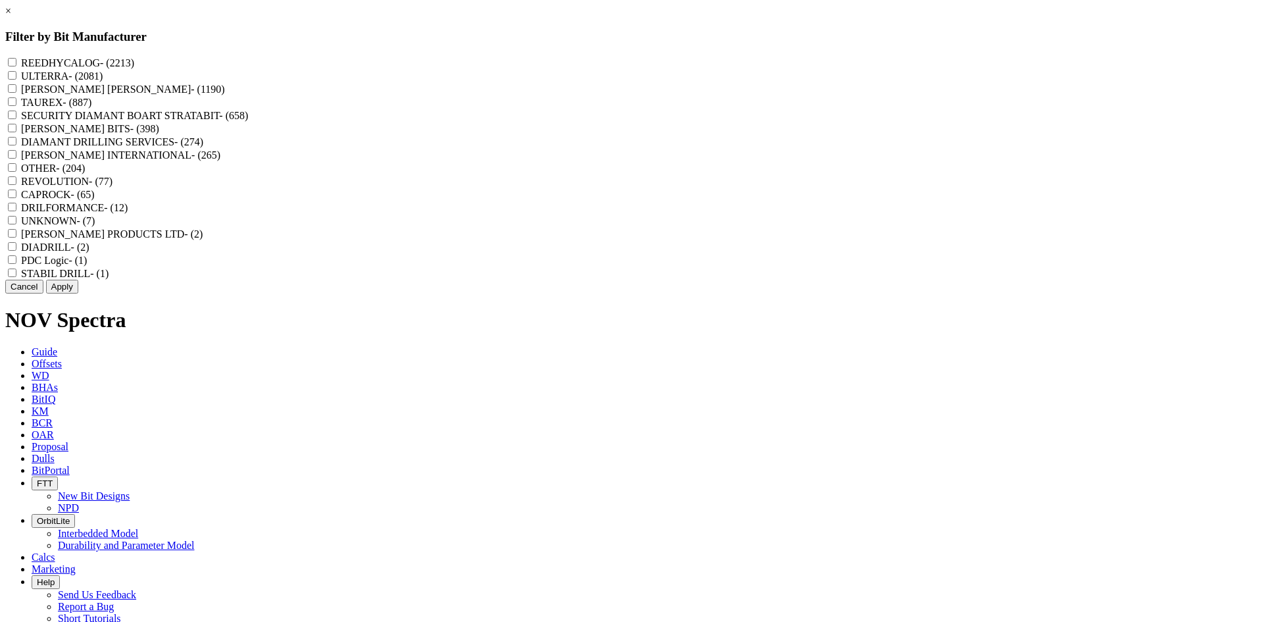
click at [134, 63] on span "- (2213)" at bounding box center [117, 62] width 34 height 11
click at [16, 63] on input "REEDHYCALOG - (2213)" at bounding box center [12, 62] width 9 height 9
checkbox input "true"
click at [78, 293] on button "Apply" at bounding box center [62, 287] width 32 height 14
checkbox input "false"
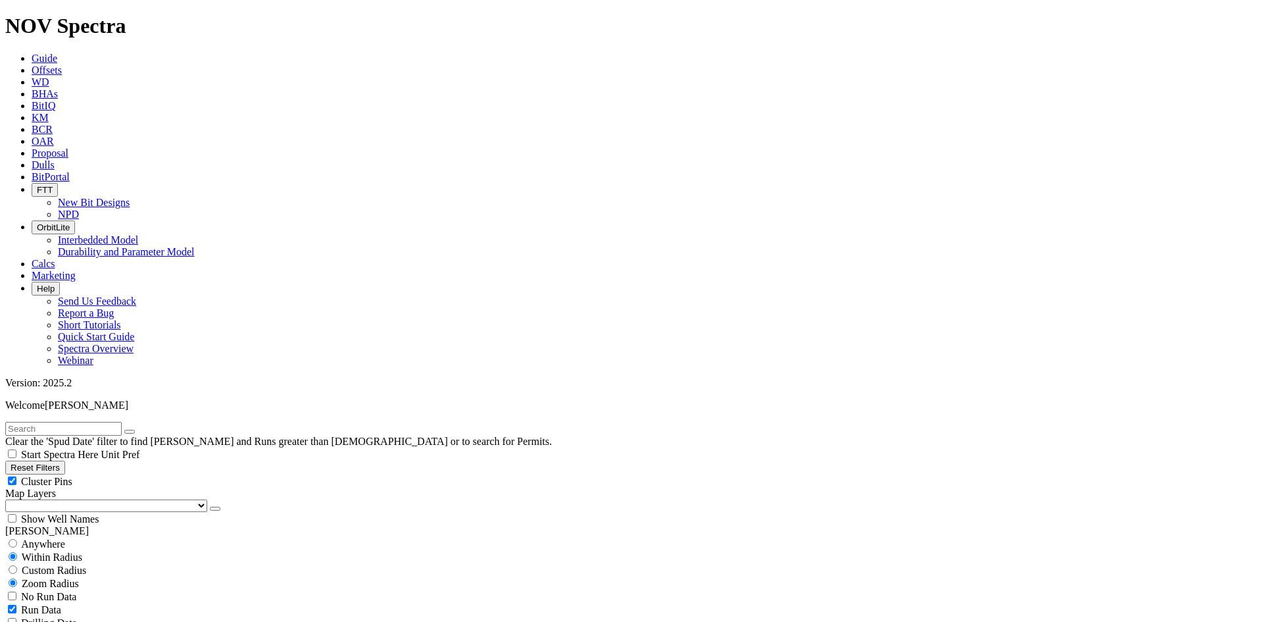
select select "? number:7.875 ?"
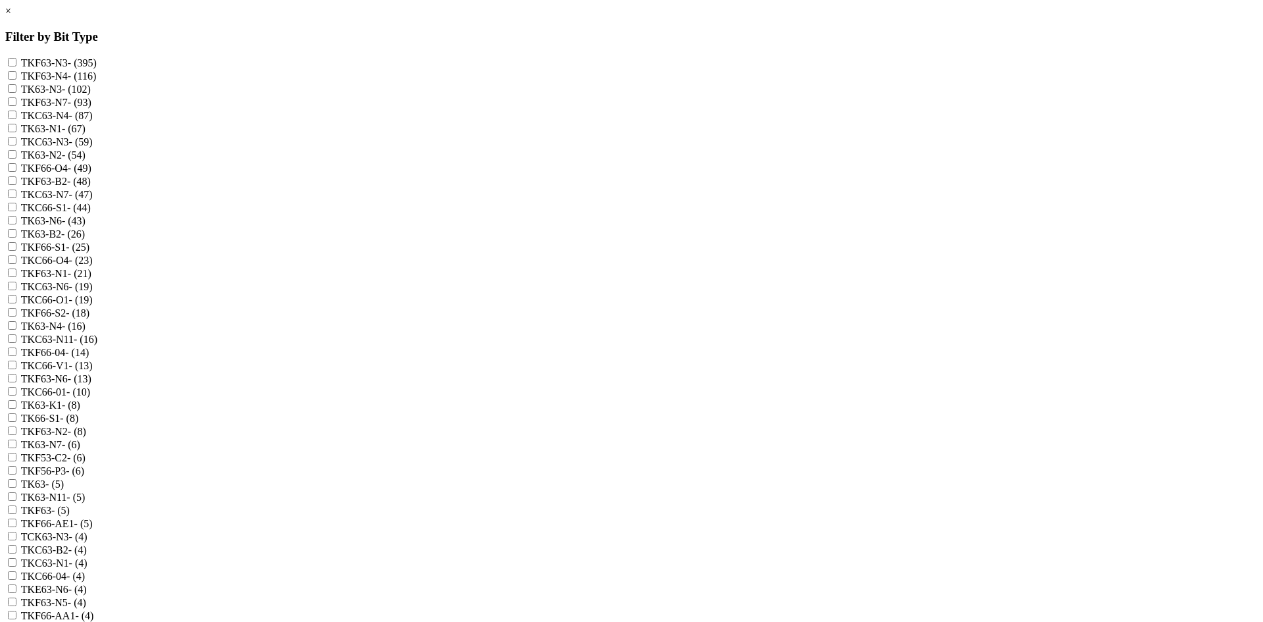
click at [97, 60] on label "TKF63-N3 - (395)" at bounding box center [59, 62] width 76 height 11
click at [16, 60] on input "TKF63-N3 - (395)" at bounding box center [12, 62] width 9 height 9
checkbox input "true"
drag, startPoint x: 582, startPoint y: 75, endPoint x: 582, endPoint y: 90, distance: 15.1
click at [97, 76] on label "TKF63-N4 - (116)" at bounding box center [59, 75] width 76 height 11
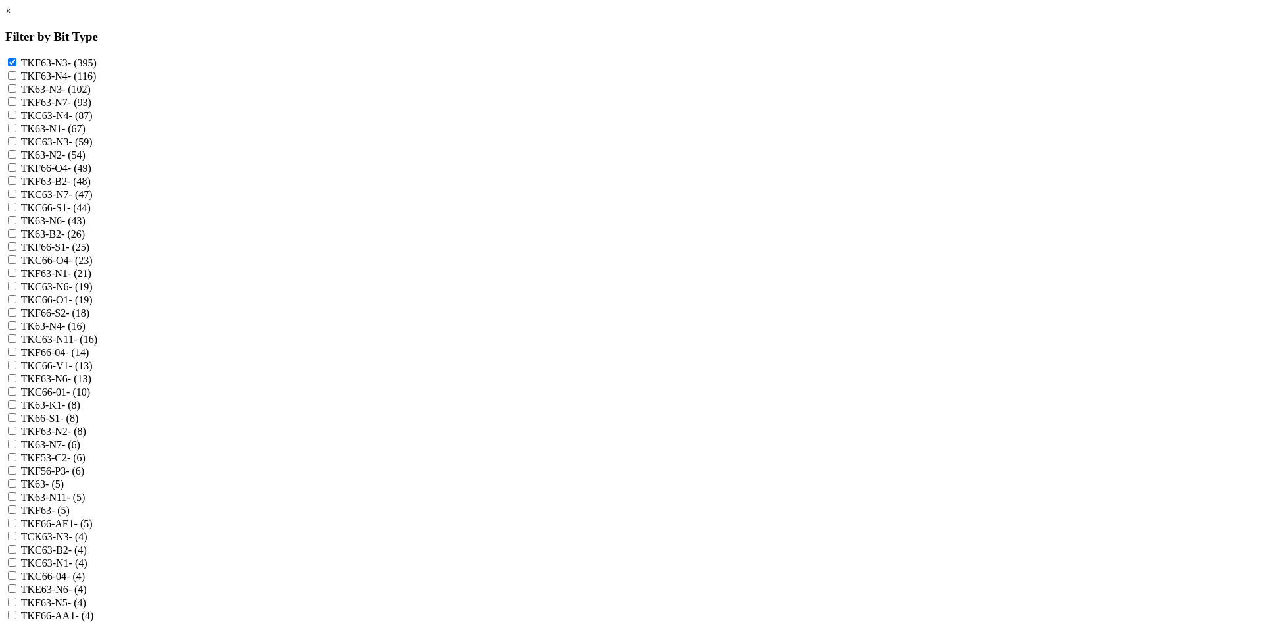
click at [16, 76] on input "TKF63-N4 - (116)" at bounding box center [12, 75] width 9 height 9
checkbox input "true"
click at [91, 93] on label "TK63-N3 - (102)" at bounding box center [56, 89] width 70 height 11
click at [16, 93] on input "TK63-N3 - (102)" at bounding box center [12, 88] width 9 height 9
checkbox input "true"
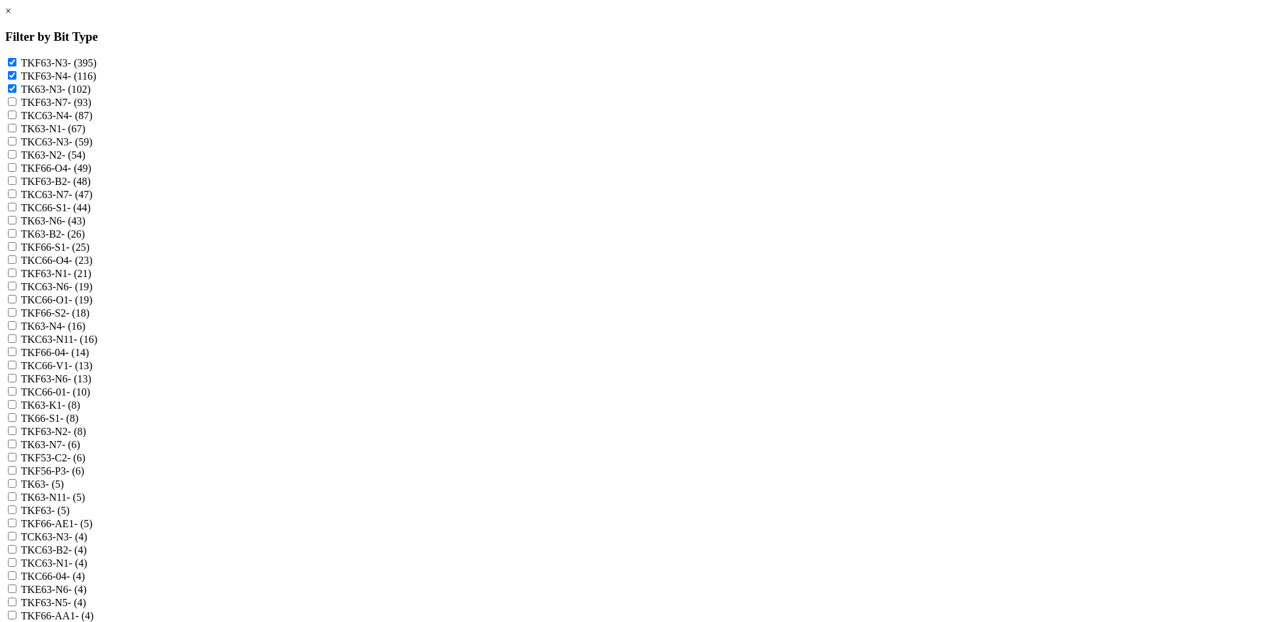
drag, startPoint x: 582, startPoint y: 111, endPoint x: 582, endPoint y: 128, distance: 17.8
click at [91, 108] on label "TKF63-N7 - (93)" at bounding box center [56, 102] width 70 height 11
click at [16, 106] on input "TKF63-N7 - (93)" at bounding box center [12, 101] width 9 height 9
checkbox input "true"
click at [93, 121] on label "TKC63-N4 - (87)" at bounding box center [57, 115] width 72 height 11
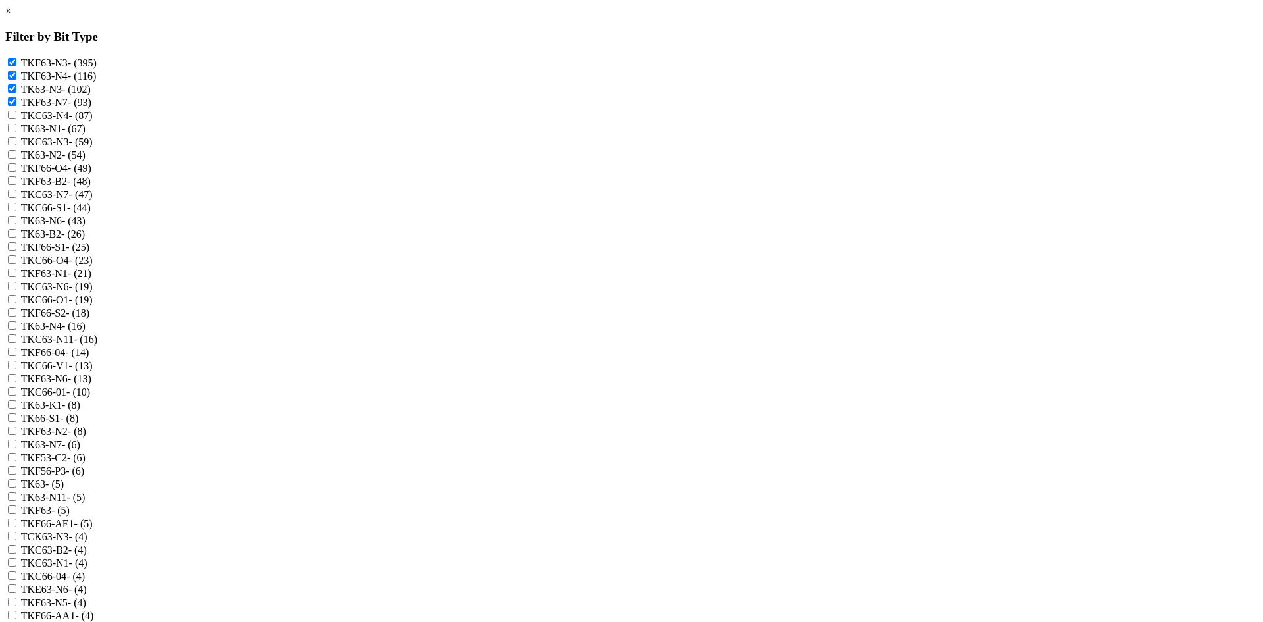
click at [16, 119] on input "TKC63-N4 - (87)" at bounding box center [12, 115] width 9 height 9
checkbox input "true"
click at [86, 134] on label "TK63-N1 - (67)" at bounding box center [53, 128] width 64 height 11
click at [16, 132] on input "TK63-N1 - (67)" at bounding box center [12, 128] width 9 height 9
checkbox input "true"
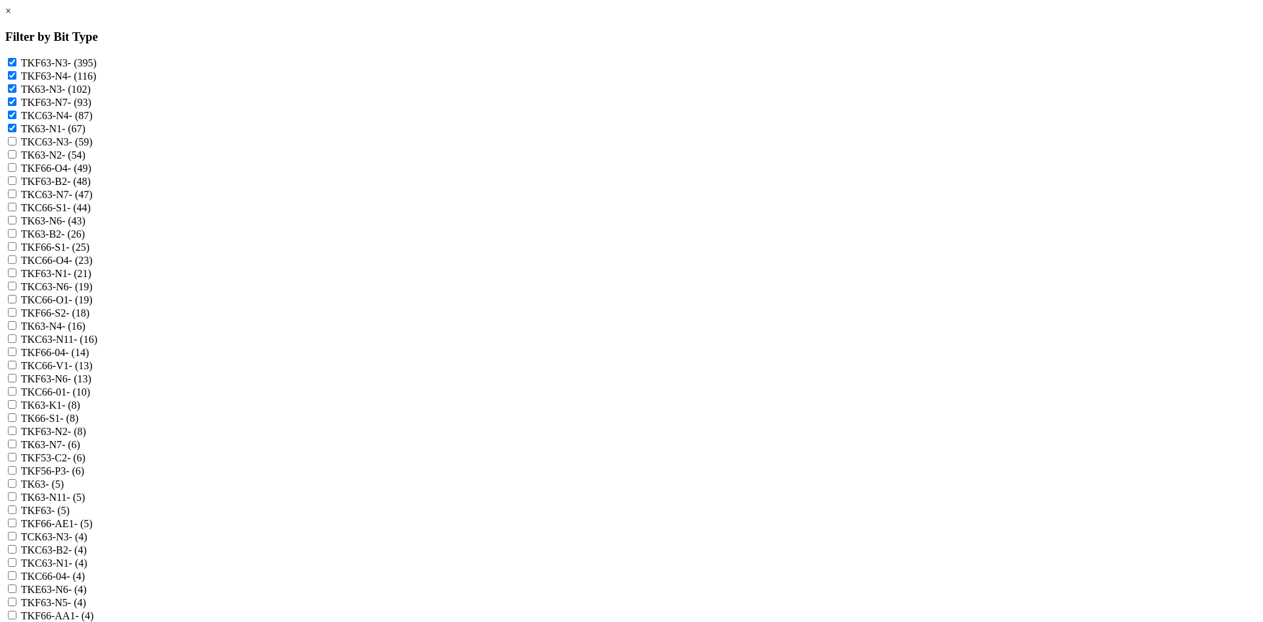
click at [93, 147] on label "TKC63-N3 - (59)" at bounding box center [57, 141] width 72 height 11
click at [16, 145] on input "TKC63-N3 - (59)" at bounding box center [12, 141] width 9 height 9
checkbox input "true"
click at [86, 161] on label "TK63-N2 - (54)" at bounding box center [53, 154] width 64 height 11
click at [16, 159] on input "TK63-N2 - (54)" at bounding box center [12, 154] width 9 height 9
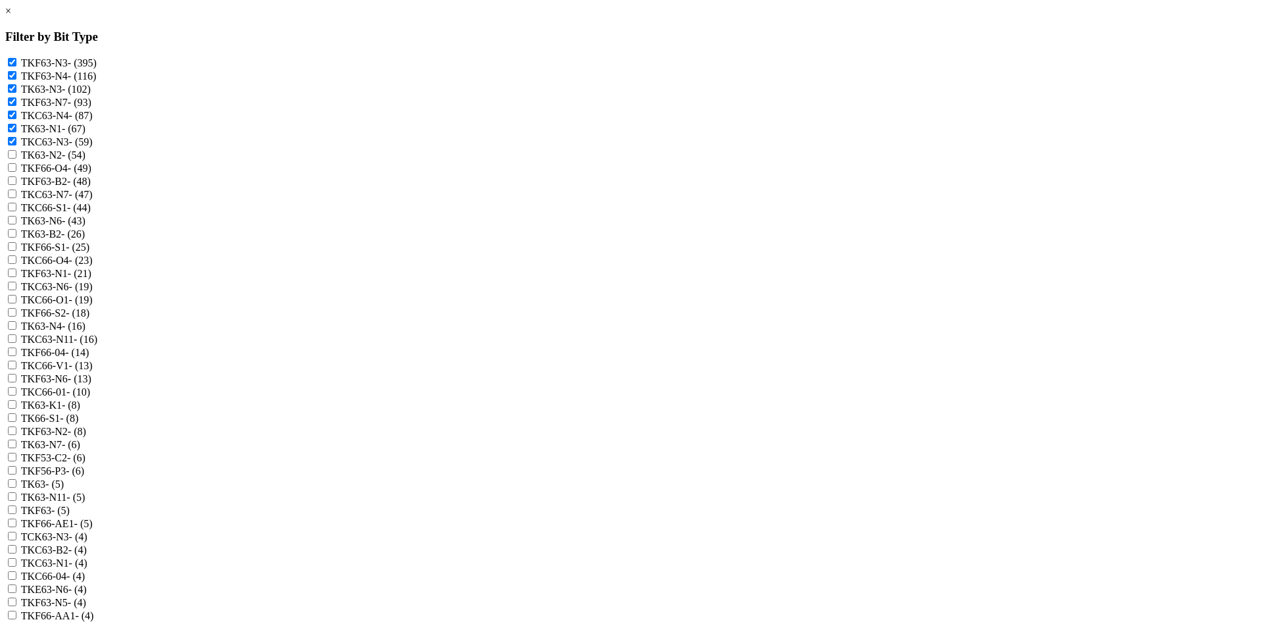
checkbox input "true"
click at [93, 200] on label "TKC63-N7 - (47)" at bounding box center [57, 194] width 72 height 11
click at [16, 198] on input "TKC63-N7 - (47)" at bounding box center [12, 194] width 9 height 9
checkbox input "true"
click at [86, 226] on label "TK63-N6 - (43)" at bounding box center [53, 220] width 64 height 11
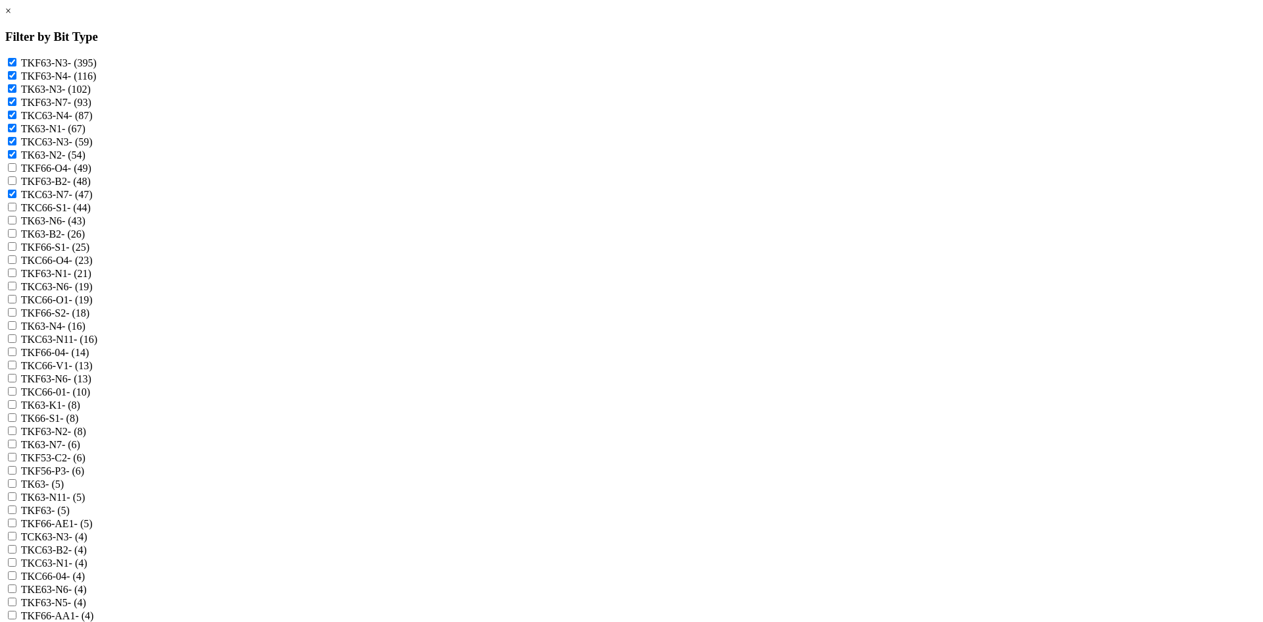
click at [16, 224] on input "TK63-N6 - (43)" at bounding box center [12, 220] width 9 height 9
checkbox input "true"
click at [91, 279] on label "TKF63-N1 - (21)" at bounding box center [56, 273] width 70 height 11
click at [16, 277] on input "TKF63-N1 - (21)" at bounding box center [12, 272] width 9 height 9
checkbox input "true"
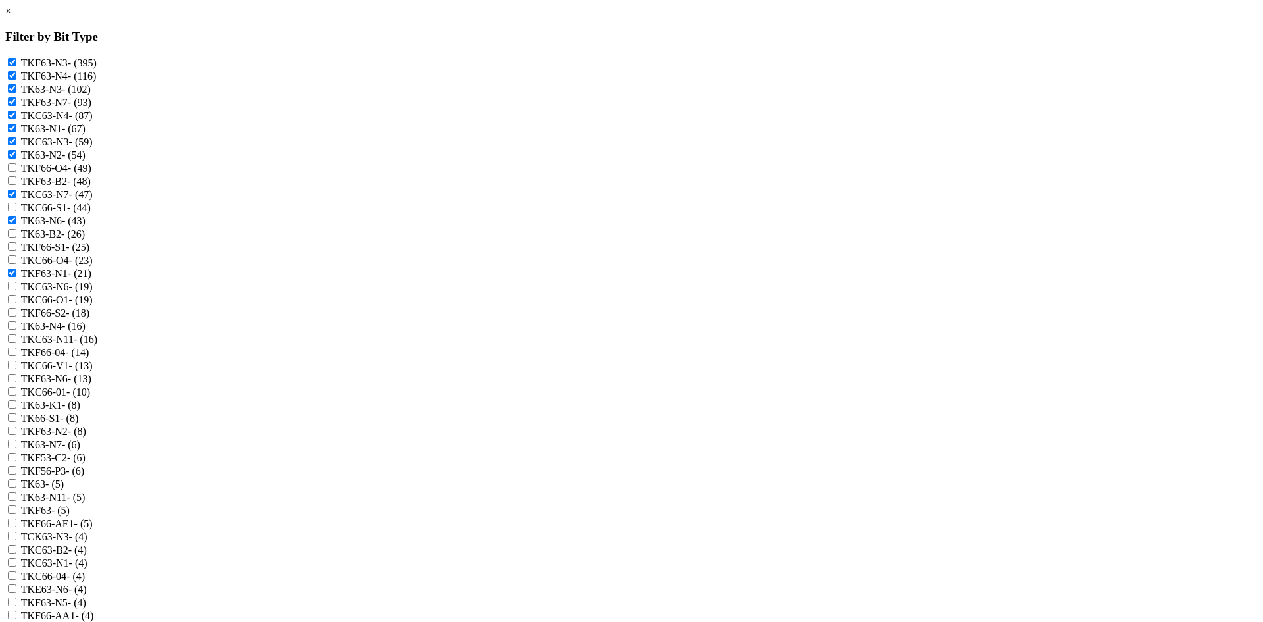
click at [93, 292] on label "TKC63-N6 - (19)" at bounding box center [57, 286] width 72 height 11
click at [16, 290] on input "TKC63-N6 - (19)" at bounding box center [12, 286] width 9 height 9
checkbox input "true"
click at [86, 332] on label "TK63-N4 - (16)" at bounding box center [53, 325] width 64 height 11
click at [16, 330] on input "TK63-N4 - (16)" at bounding box center [12, 325] width 9 height 9
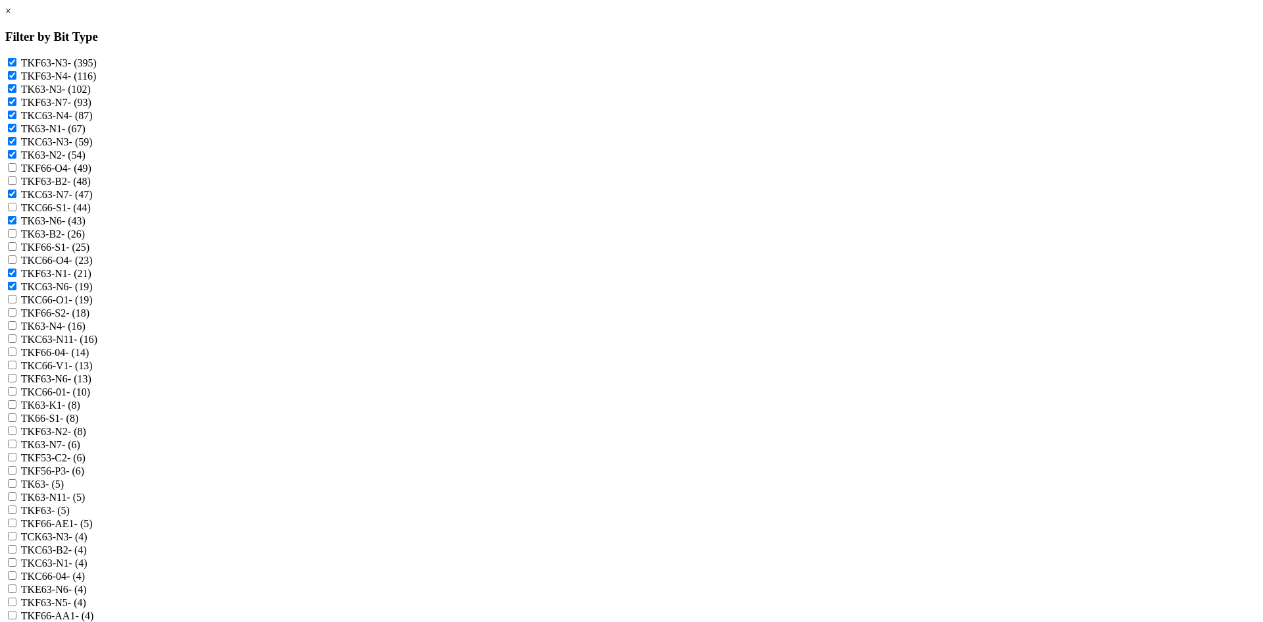
checkbox input "true"
click at [97, 345] on label "TKC63-N11 - (16)" at bounding box center [59, 339] width 76 height 11
click at [16, 343] on input "TKC63-N11 - (16)" at bounding box center [12, 338] width 9 height 9
checkbox input "true"
click at [91, 384] on label "TKF63-N6 - (13)" at bounding box center [56, 378] width 70 height 11
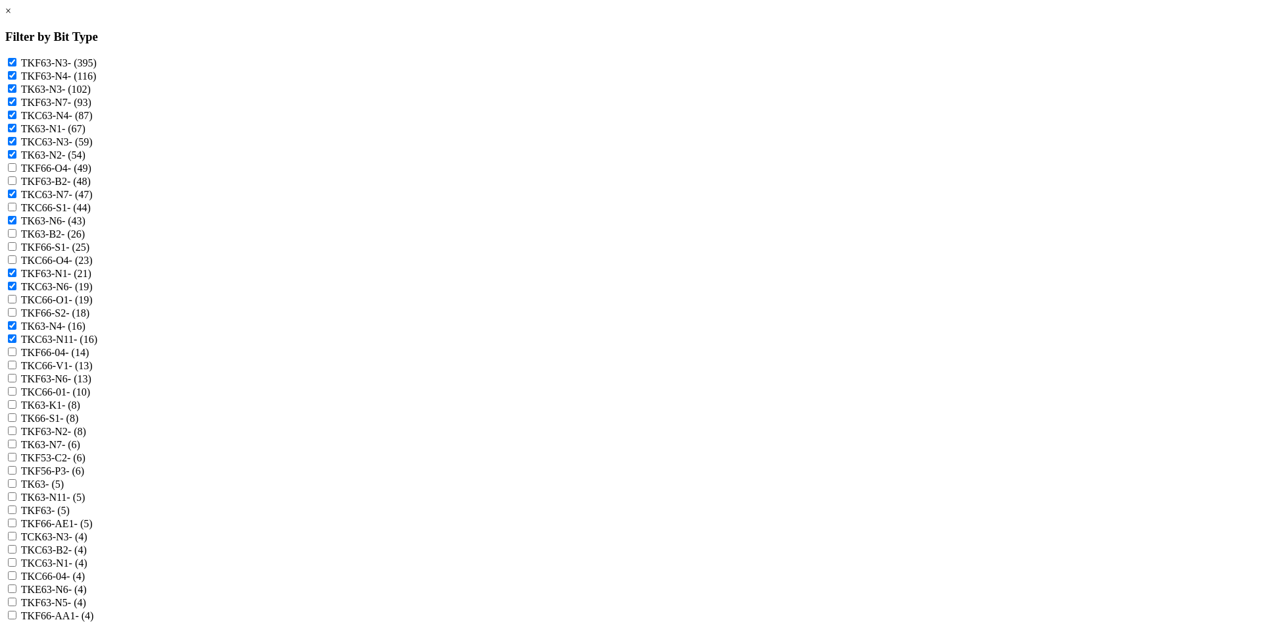
click at [549, 385] on div "TKF63-N6 - (13)" at bounding box center [631, 378] width 1253 height 13
click at [16, 382] on input "TKF63-N6 - (13)" at bounding box center [12, 378] width 9 height 9
checkbox input "true"
click at [86, 437] on label "TKF63-N2 - (8)" at bounding box center [53, 431] width 65 height 11
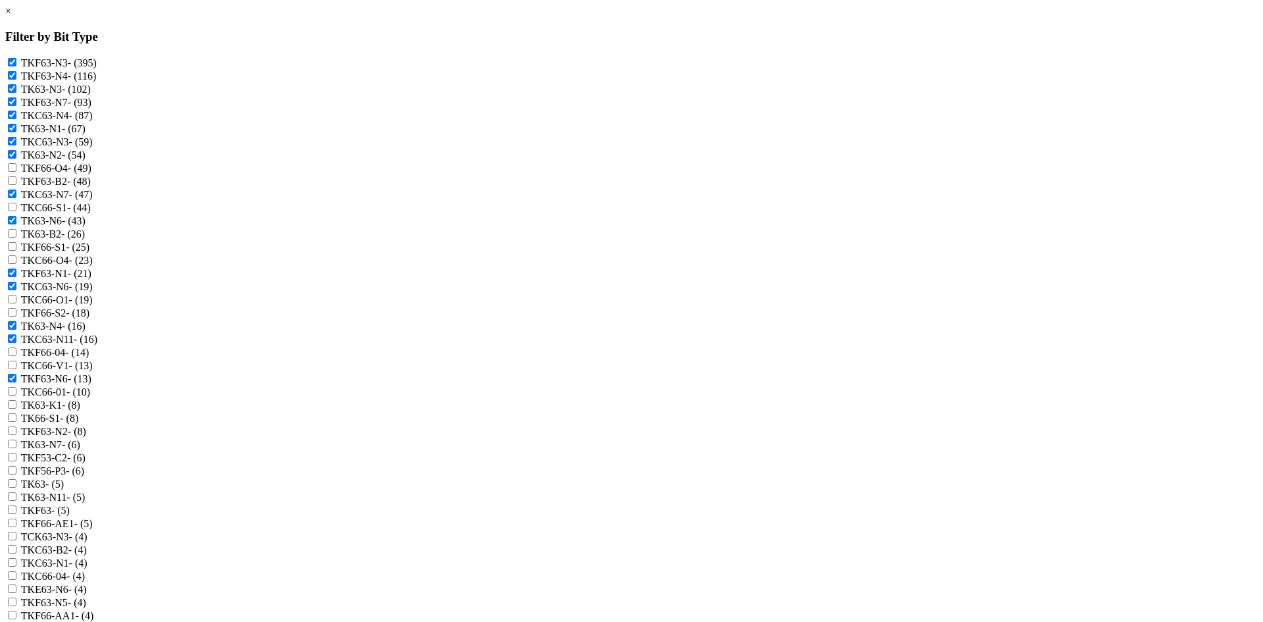
click at [16, 435] on input "TKF63-N2 - (8)" at bounding box center [12, 430] width 9 height 9
checkbox input "true"
click at [80, 450] on label "TK63-N7 - (6)" at bounding box center [50, 444] width 59 height 11
click at [16, 448] on input "TK63-N7 - (6)" at bounding box center [12, 444] width 9 height 9
checkbox input "true"
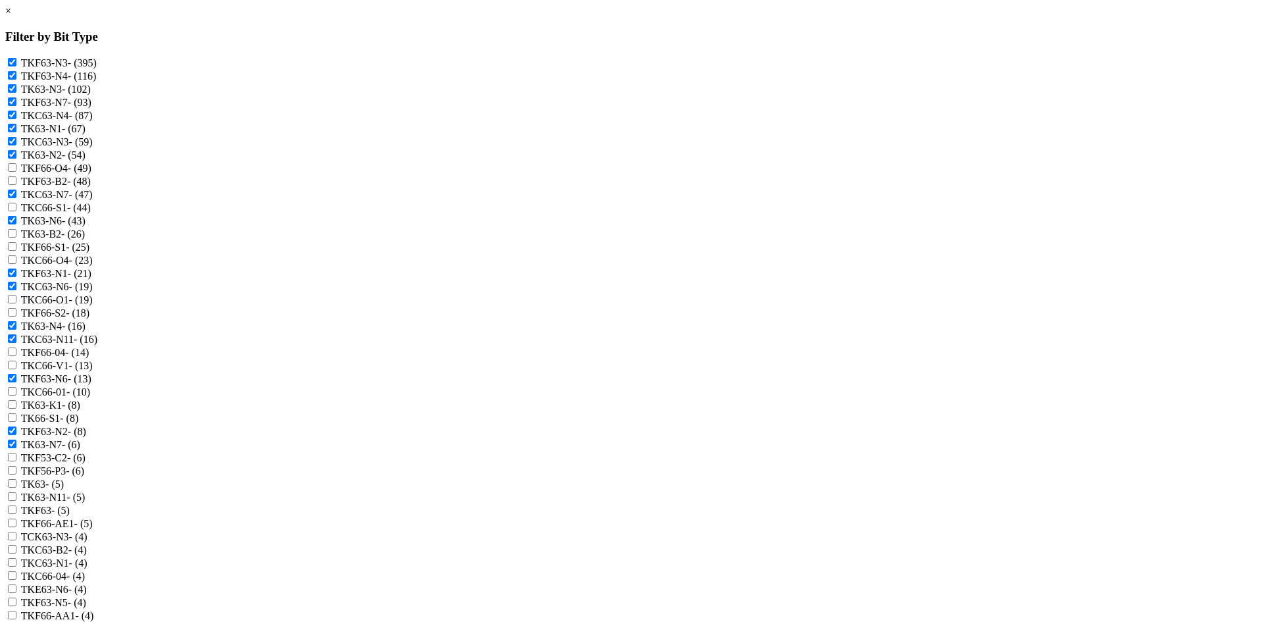
scroll to position [132, 0]
click at [64, 490] on label "TK63 - (5)" at bounding box center [42, 483] width 43 height 11
click at [16, 488] on input "TK63 - (5)" at bounding box center [12, 483] width 9 height 9
checkbox input "true"
click at [86, 503] on label "TK63-N11 - (5)" at bounding box center [53, 497] width 64 height 11
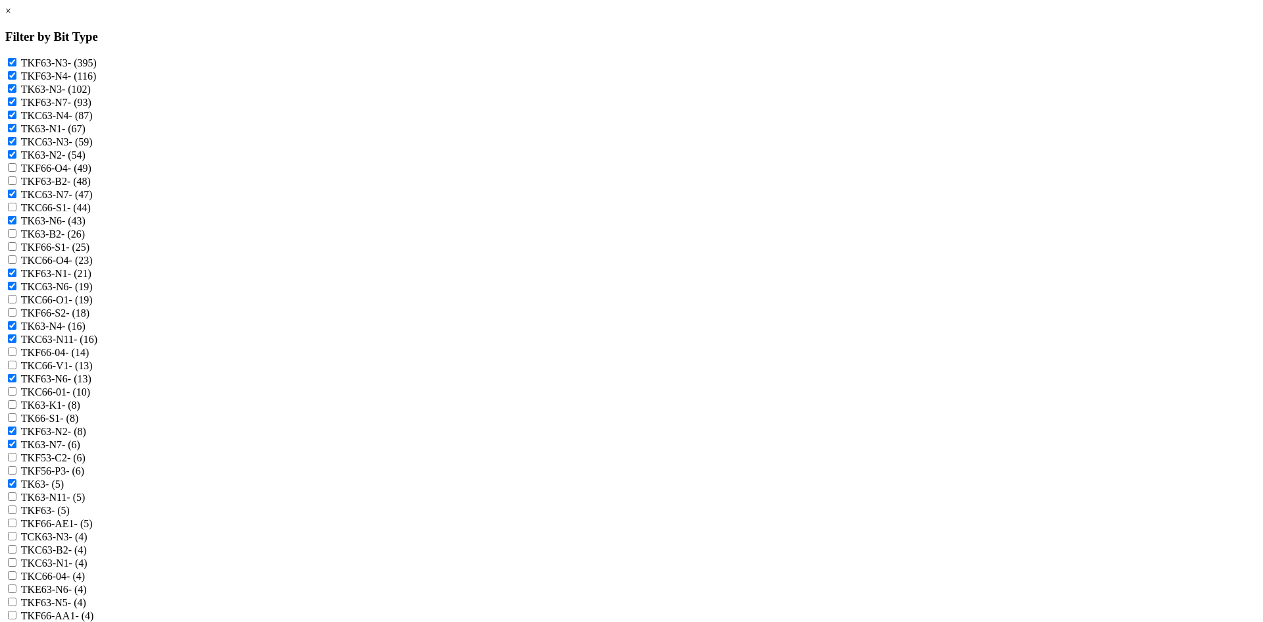
click at [16, 501] on input "TK63-N11 - (5)" at bounding box center [12, 496] width 9 height 9
checkbox input "true"
click at [88, 542] on label "TCK63-N3 - (4)" at bounding box center [54, 536] width 66 height 11
click at [16, 540] on input "TCK63-N3 - (4)" at bounding box center [12, 536] width 9 height 9
checkbox input "true"
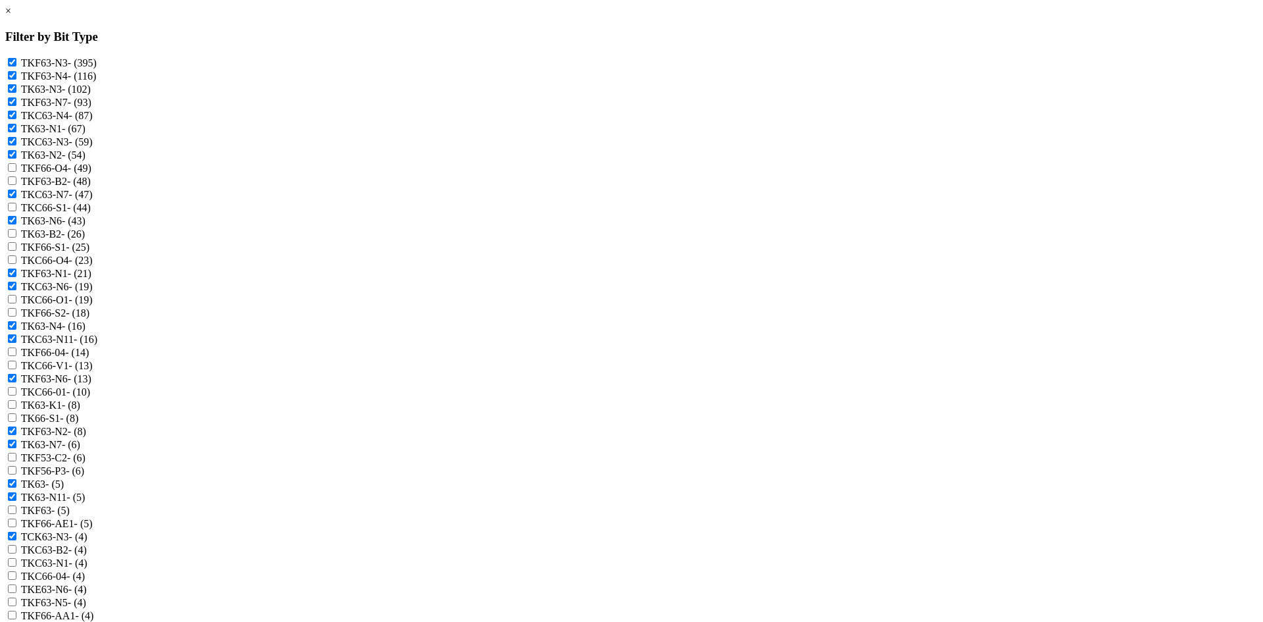
scroll to position [263, 0]
click at [88, 557] on label "TKC63-N1 - (4)" at bounding box center [54, 562] width 66 height 11
click at [16, 558] on input "TKC63-N1 - (4)" at bounding box center [12, 562] width 9 height 9
checkbox input "true"
click at [87, 584] on label "TKE63-N6 - (4)" at bounding box center [54, 589] width 66 height 11
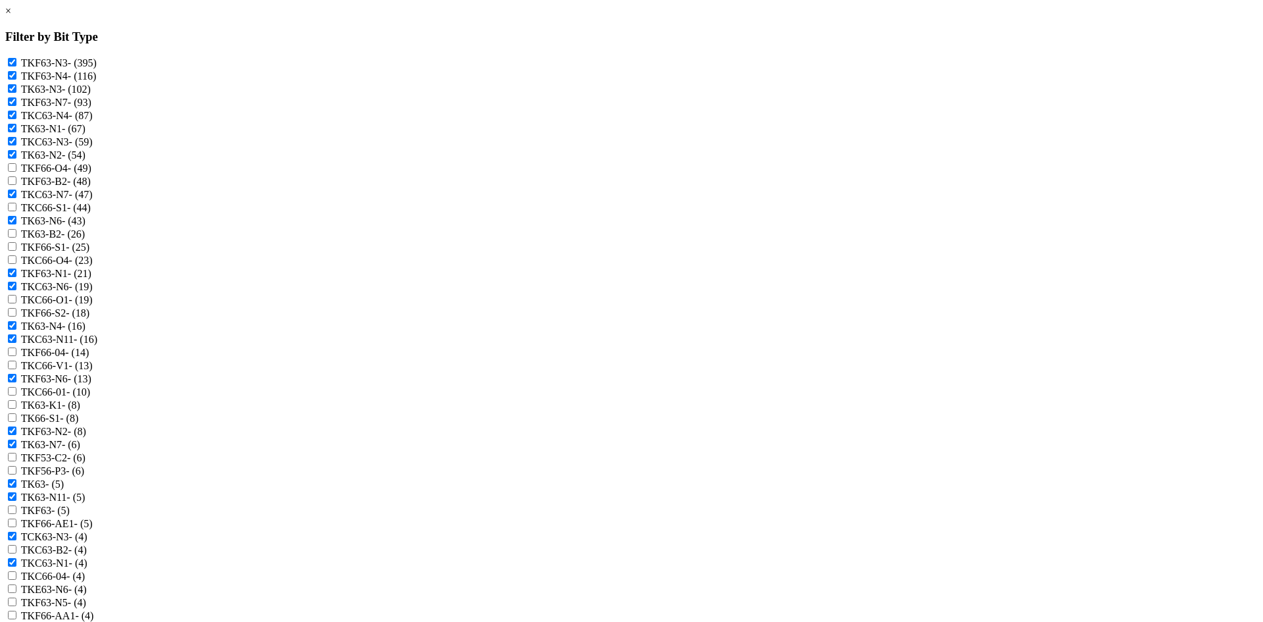
click at [16, 584] on input "TKE63-N6 - (4)" at bounding box center [12, 588] width 9 height 9
checkbox input "true"
click at [86, 597] on label "TKF63-N5 - (4)" at bounding box center [53, 602] width 65 height 11
click at [16, 597] on input "TKF63-N5 - (4)" at bounding box center [12, 601] width 9 height 9
checkbox input "true"
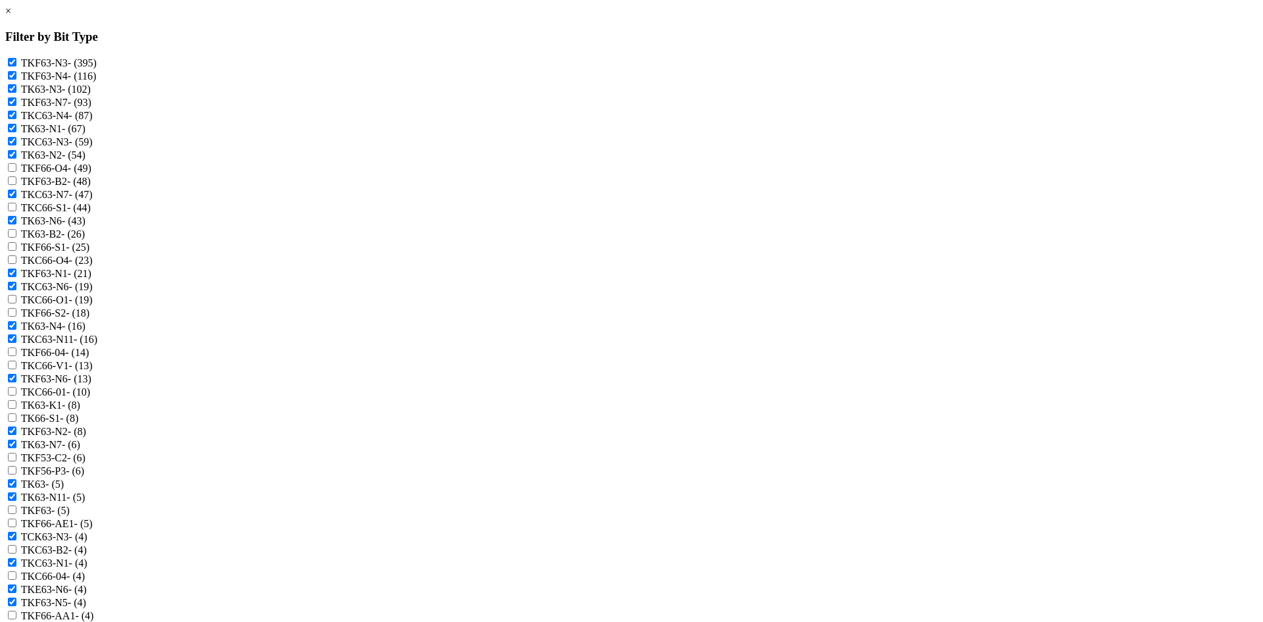
scroll to position [329, 0]
checkbox input "true"
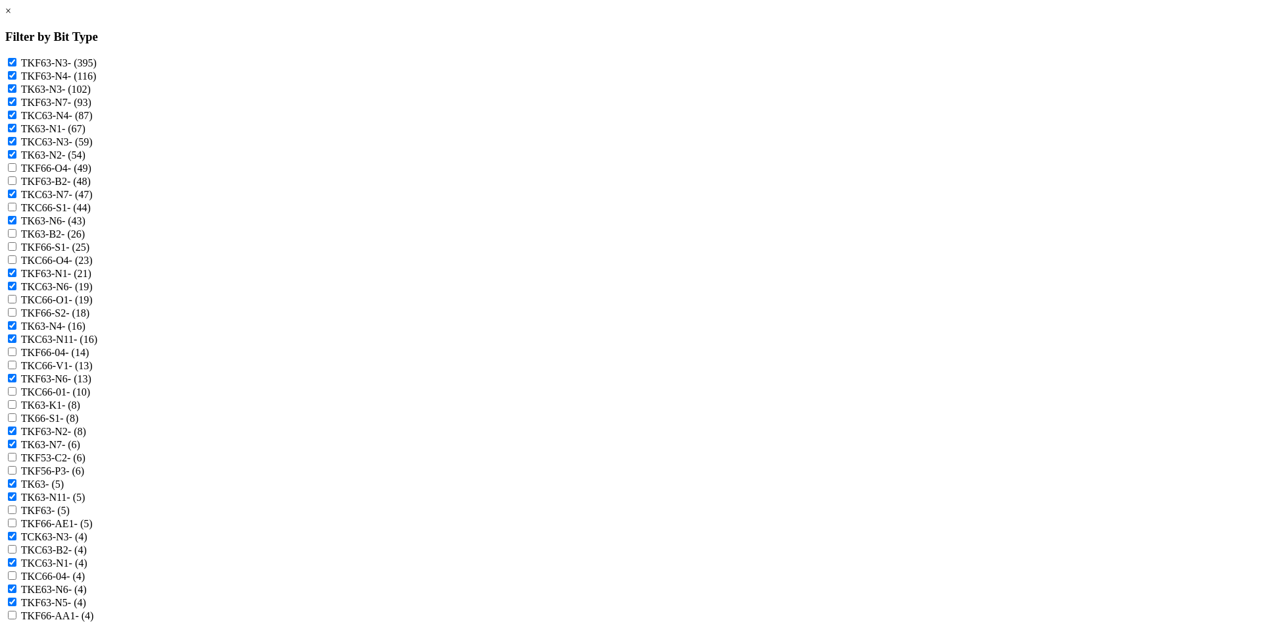
checkbox input "true"
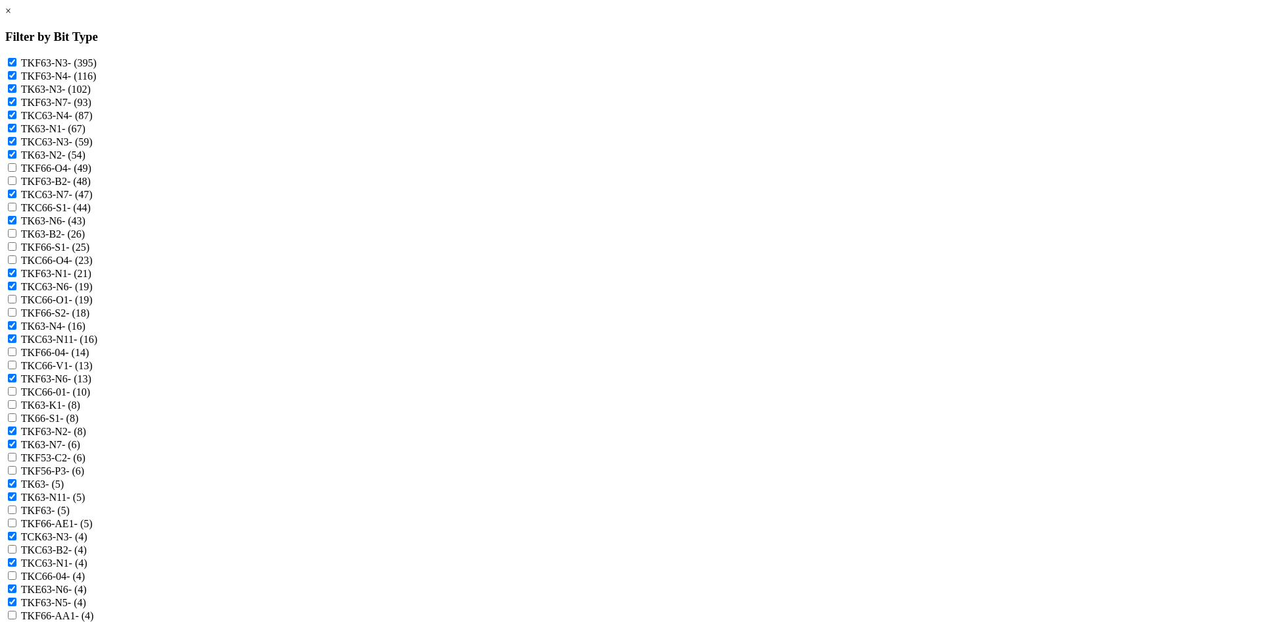
checkbox N3 "true"
checkbox input "true"
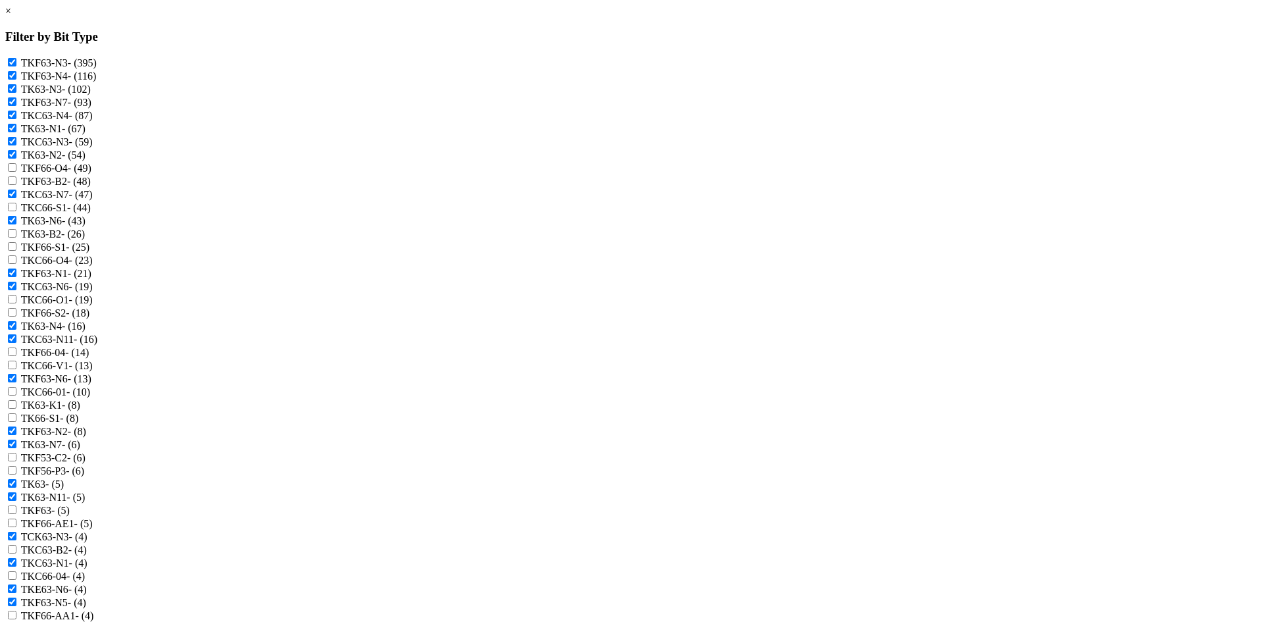
scroll to position [526, 0]
checkbox input "true"
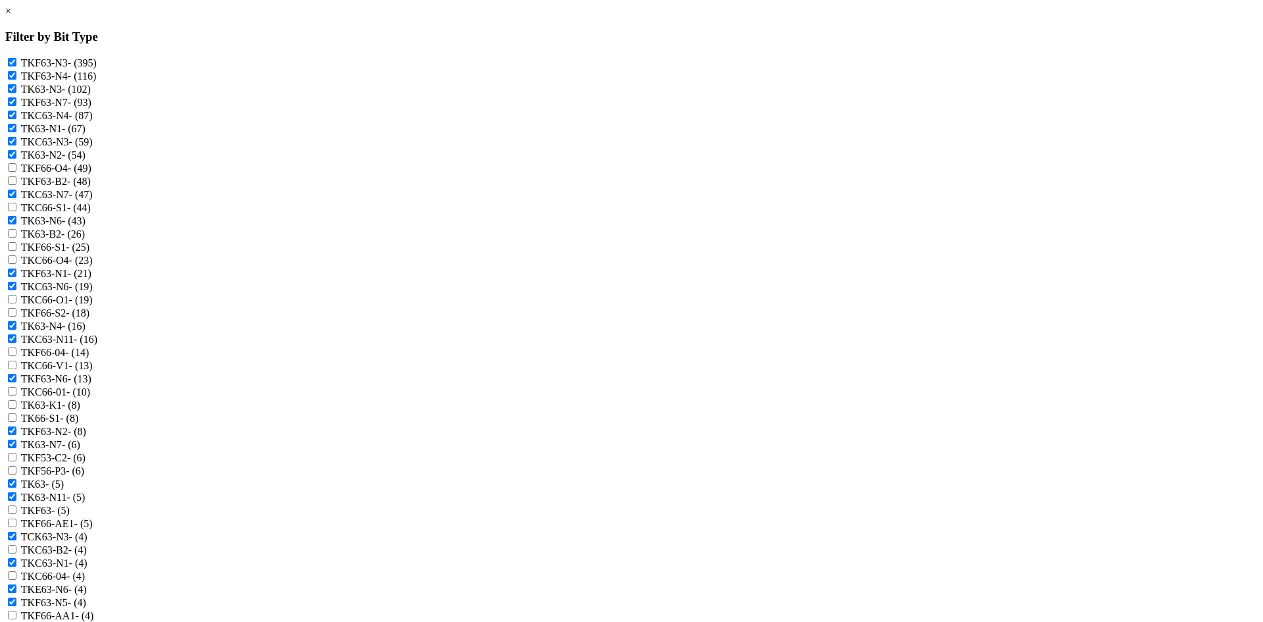
checkbox input "true"
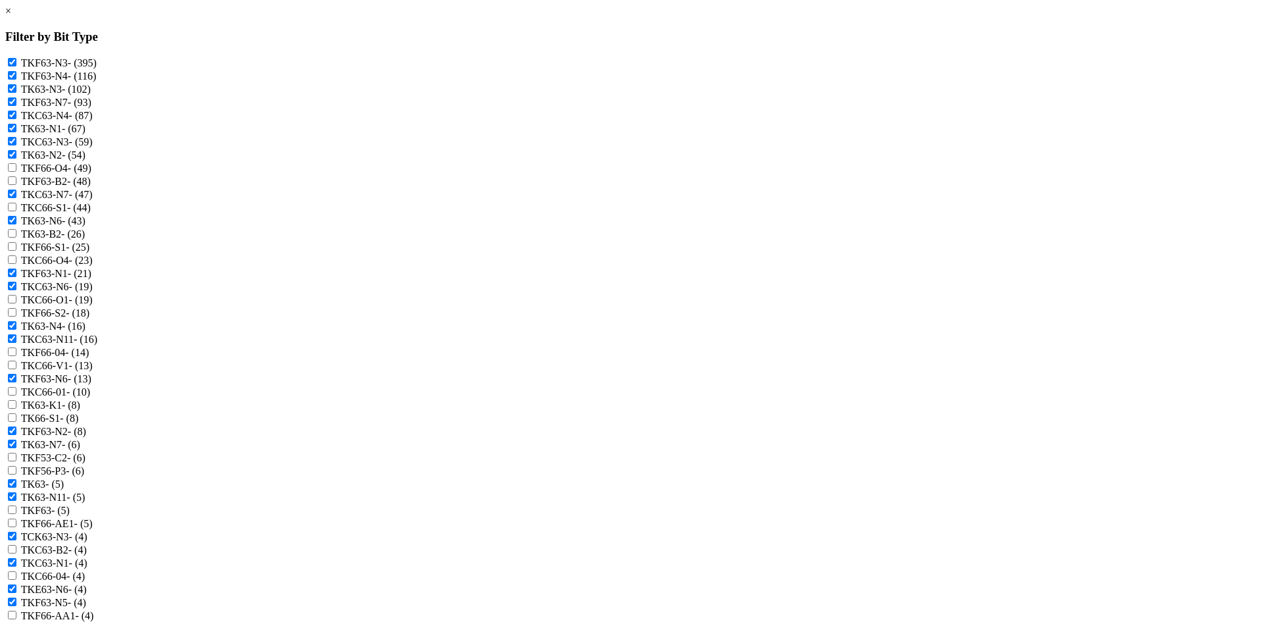
checkbox N1 "true"
checkbox N4 "true"
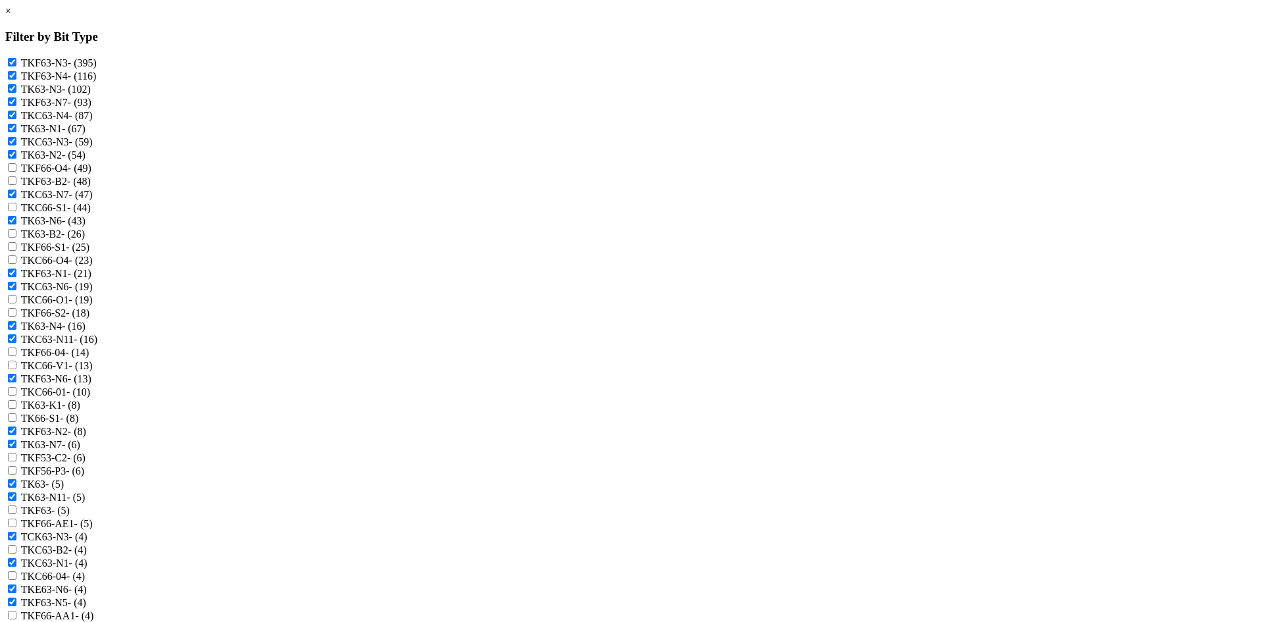
checkbox input "true"
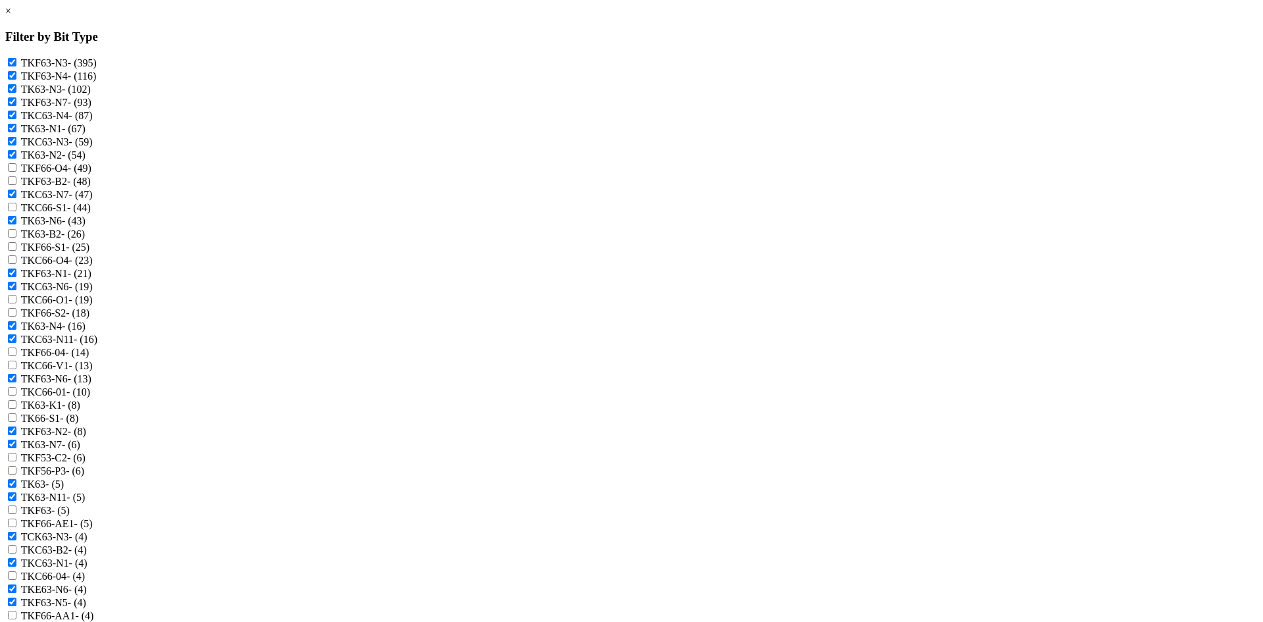
checkbox input "true"
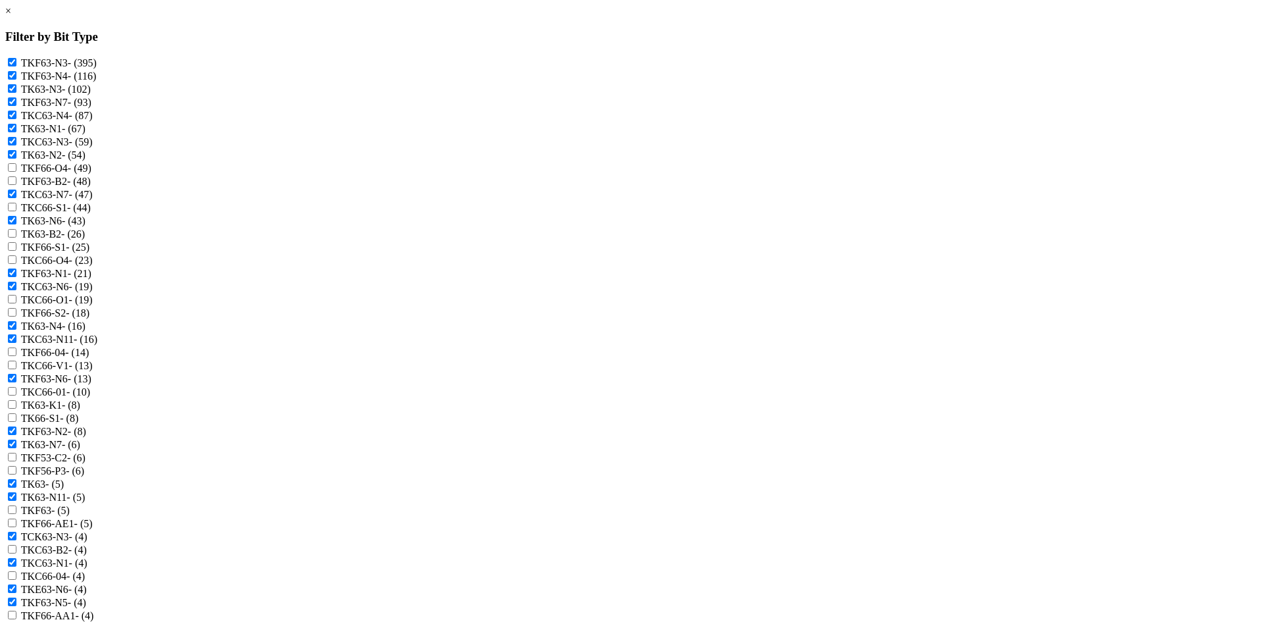
checkbox input "true"
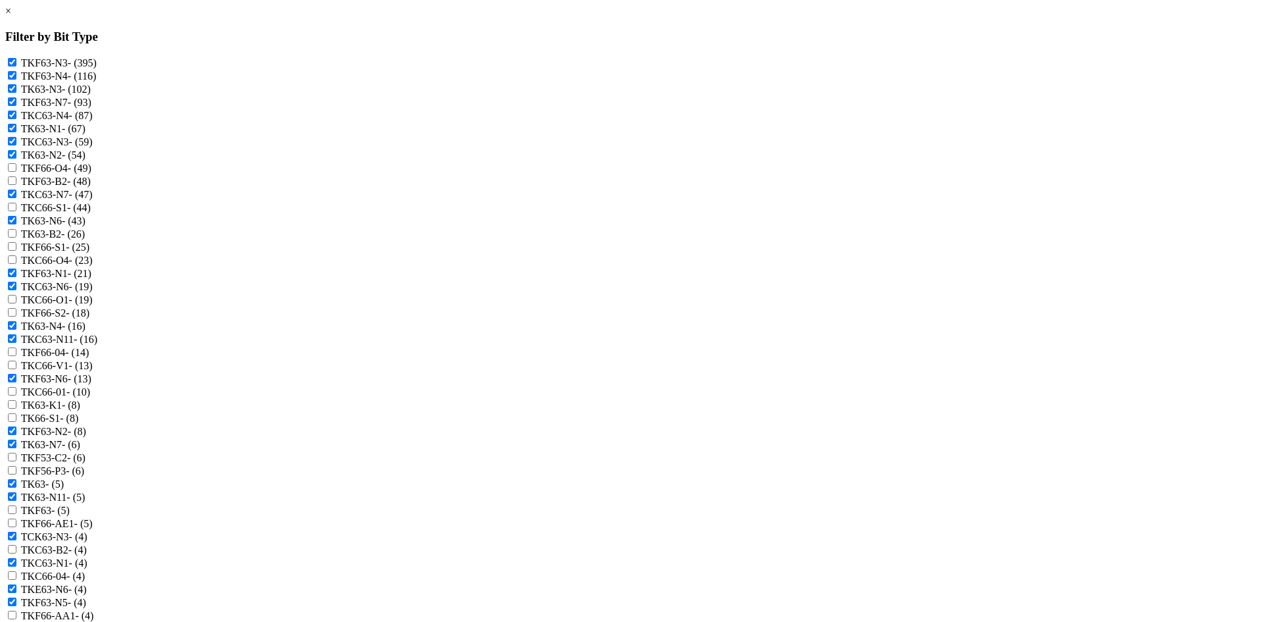
checkbox -N4 "true"
checkbox N3 "true"
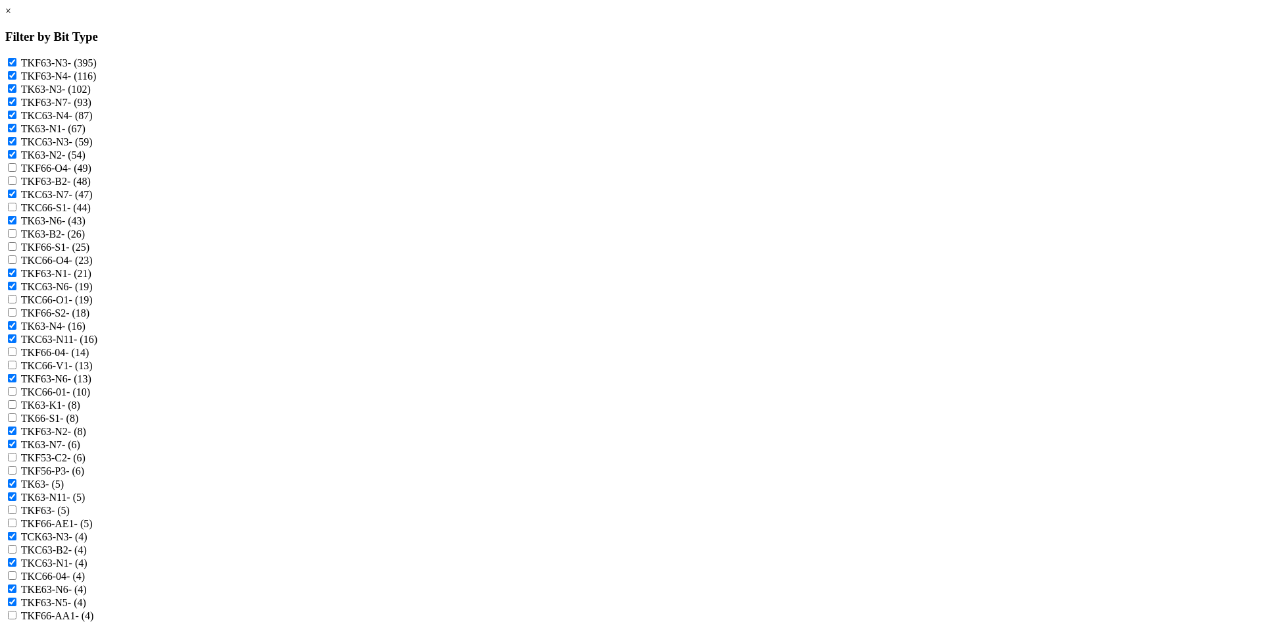
scroll to position [921, 0]
checkbox input "true"
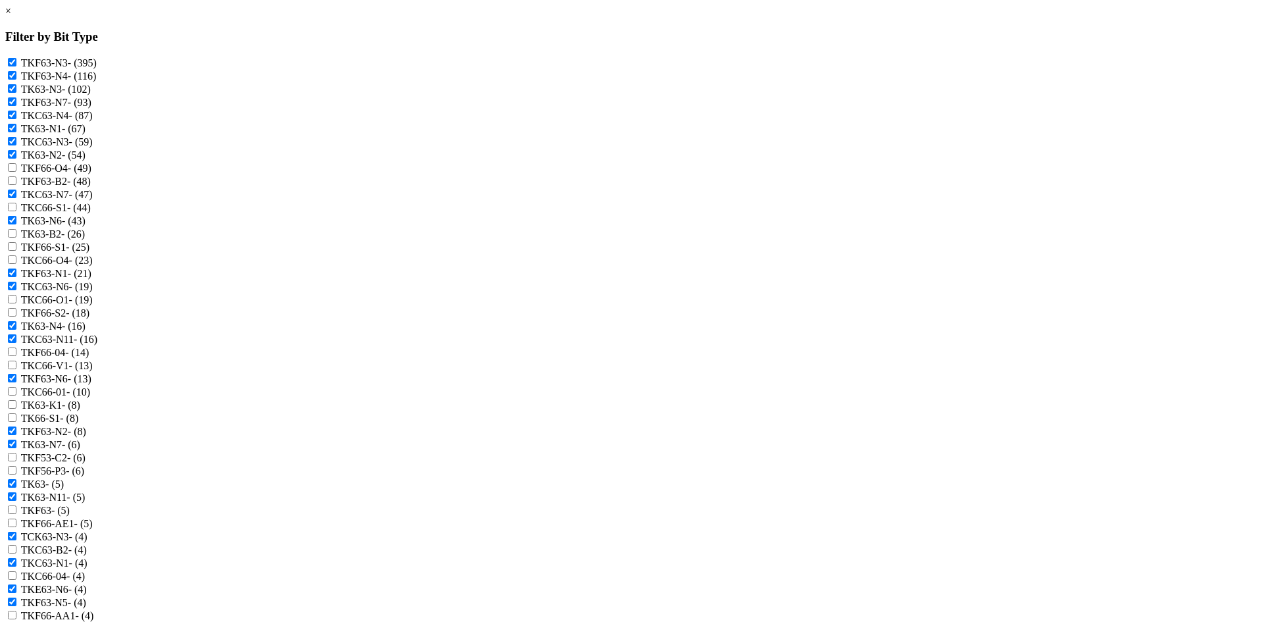
checkbox input "true"
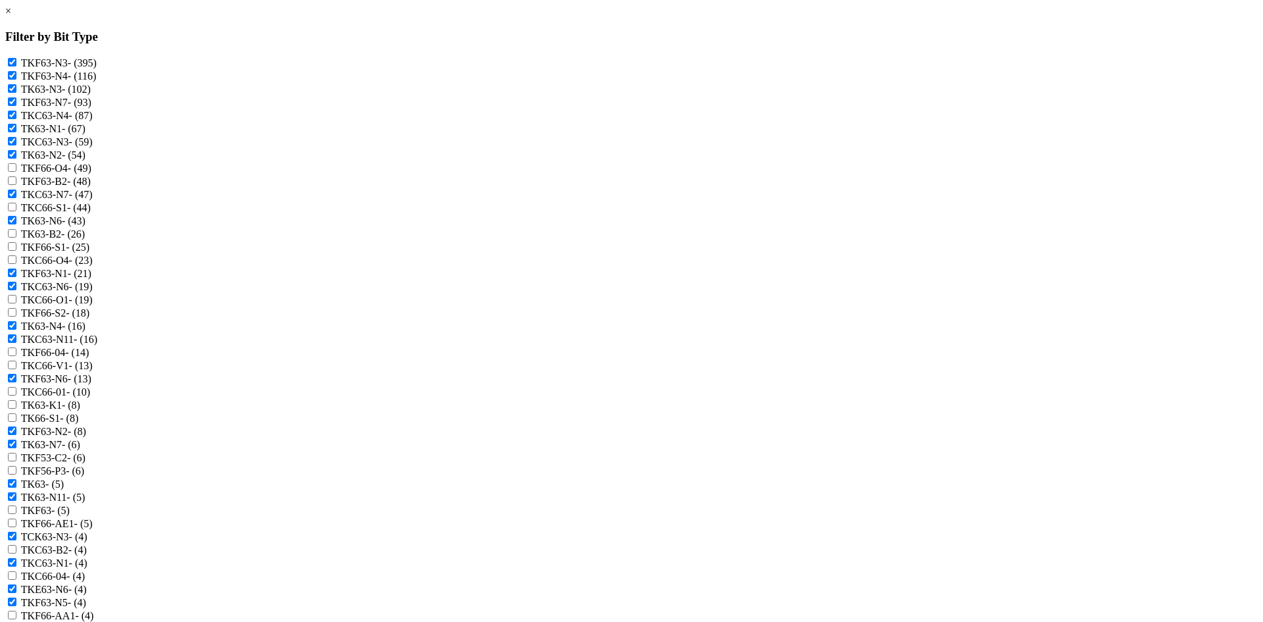
checkbox input "true"
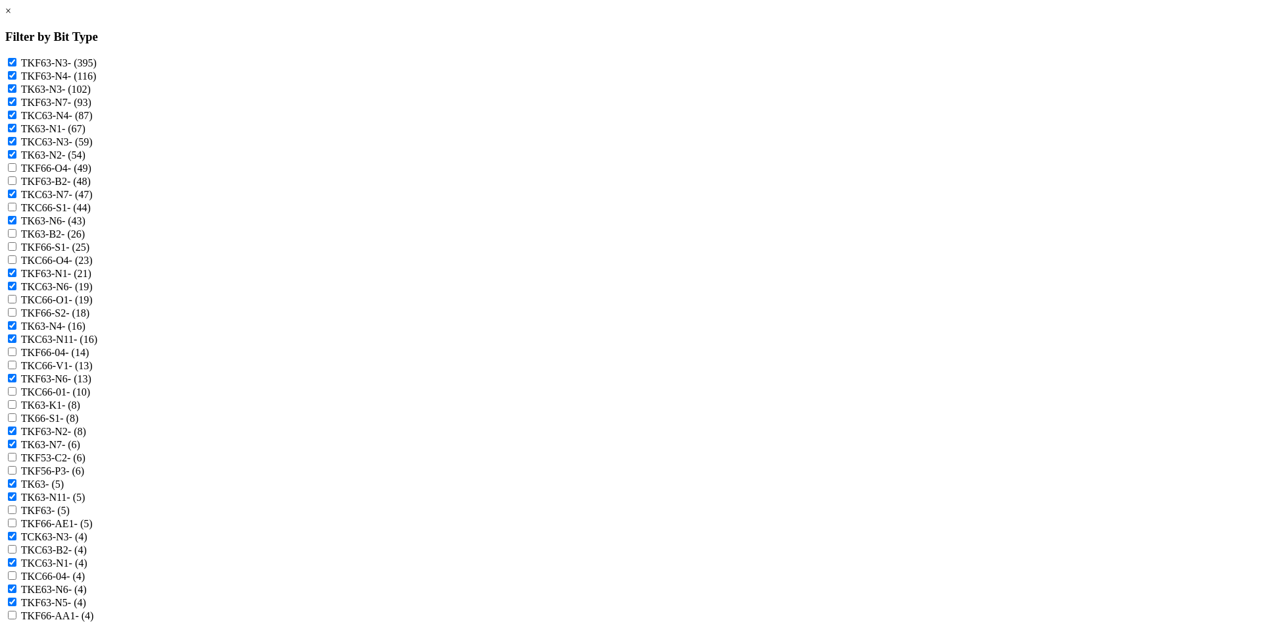
checkbox input "true"
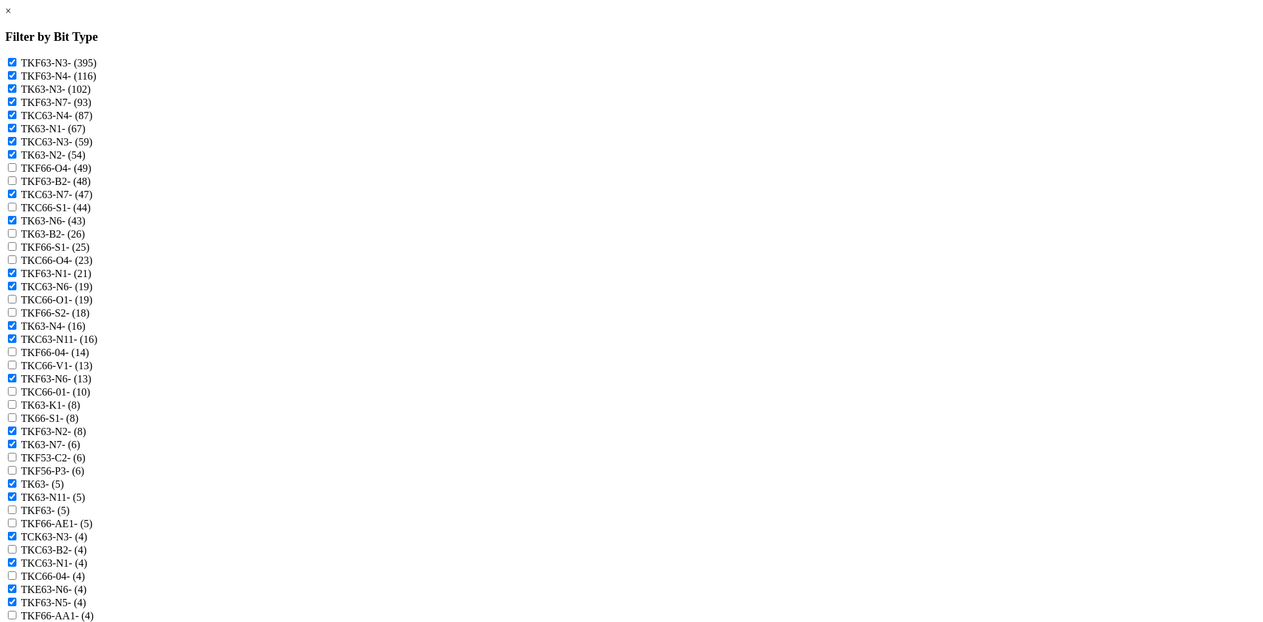
checkbox input "true"
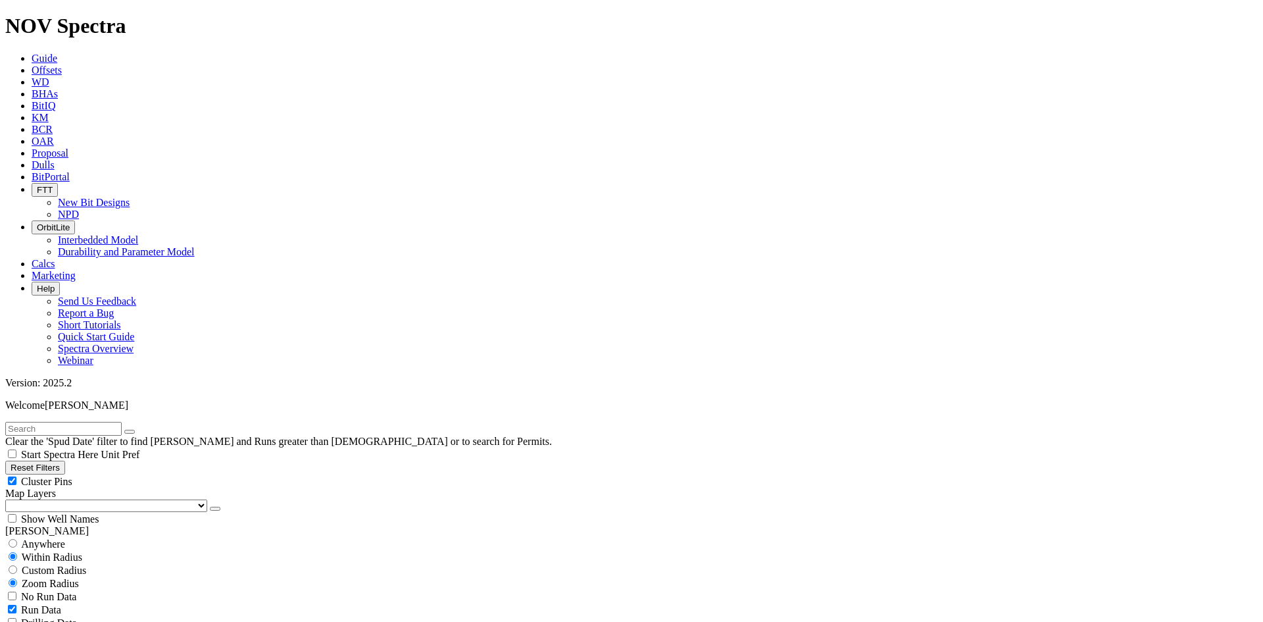
click at [72, 476] on span "Cluster Pins" at bounding box center [46, 481] width 51 height 11
checkbox input "false"
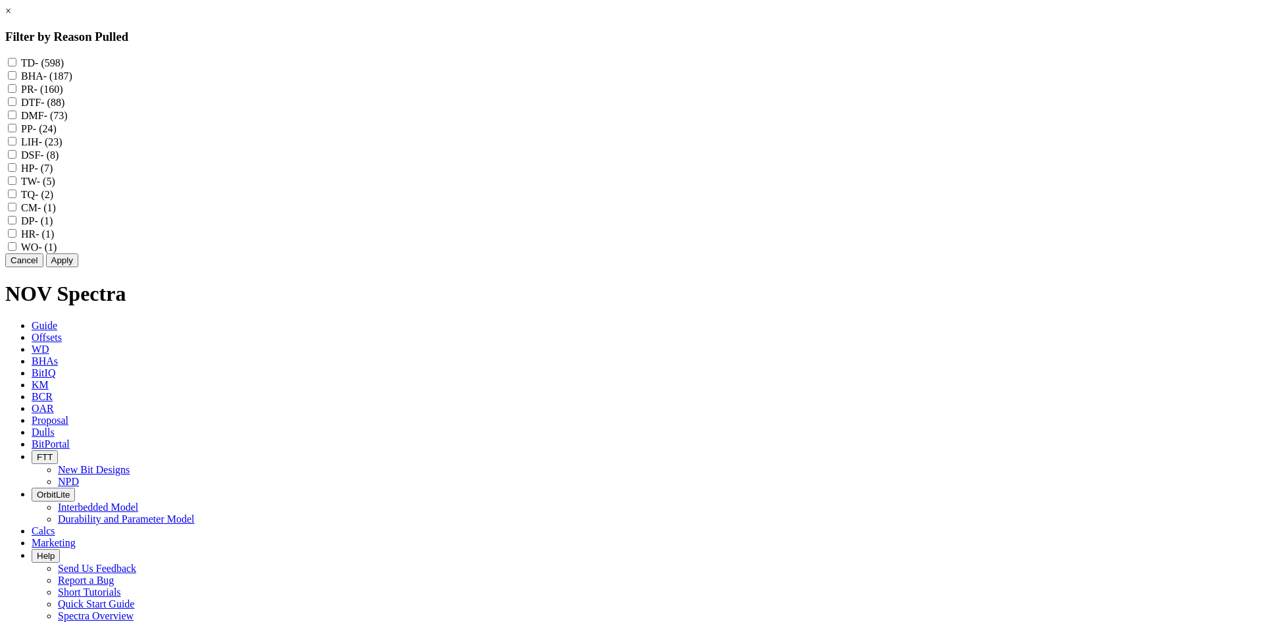
click at [64, 61] on label "TD - (598)" at bounding box center [42, 62] width 43 height 11
click at [16, 61] on input "TD - (598)" at bounding box center [12, 62] width 9 height 9
checkbox input "true"
click at [78, 267] on button "Apply" at bounding box center [62, 260] width 32 height 14
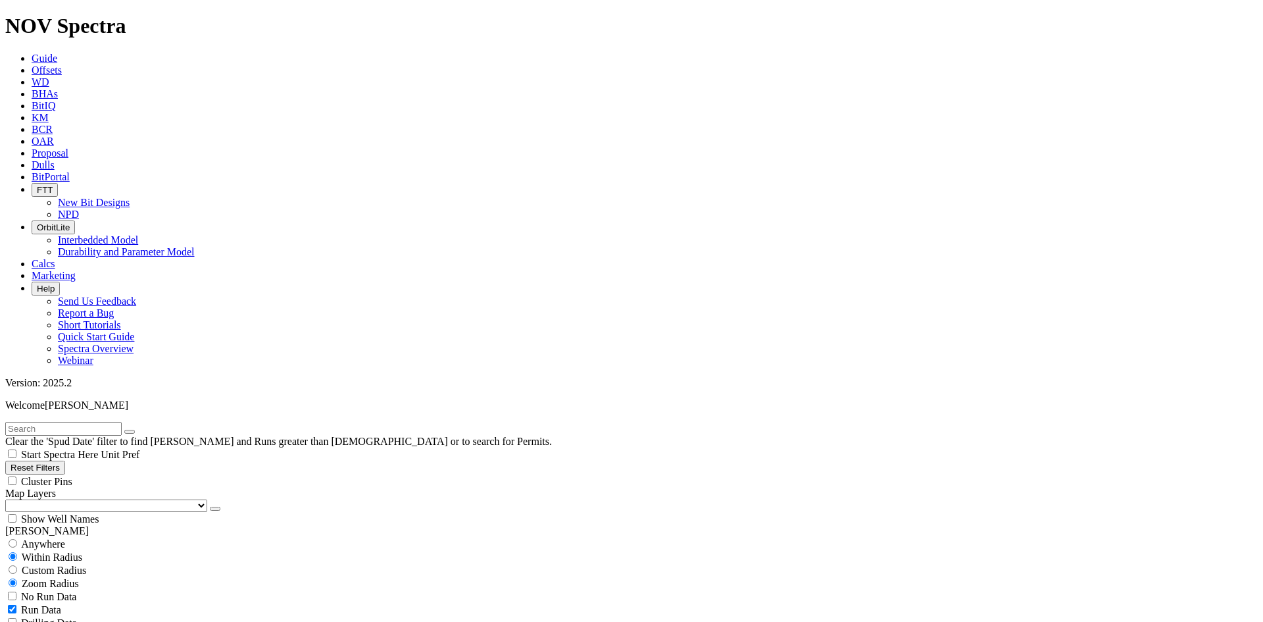
scroll to position [71734, 0]
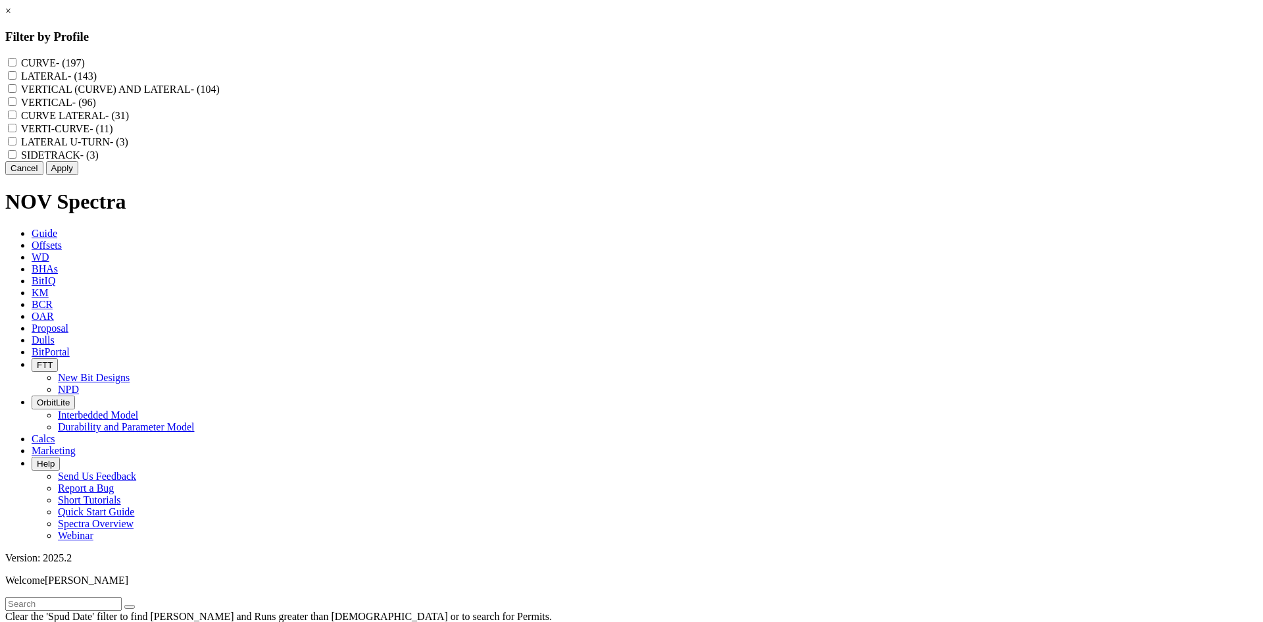
click at [220, 95] on label "VERTICAL (CURVE) AND LATERAL - (104)" at bounding box center [120, 89] width 199 height 11
click at [16, 93] on LATERAL "VERTICAL (CURVE) AND LATERAL - (104)" at bounding box center [12, 88] width 9 height 9
checkbox LATERAL "true"
click at [129, 121] on label "CURVE LATERAL - (31)" at bounding box center [75, 115] width 108 height 11
click at [16, 119] on LATERAL "CURVE LATERAL - (31)" at bounding box center [12, 115] width 9 height 9
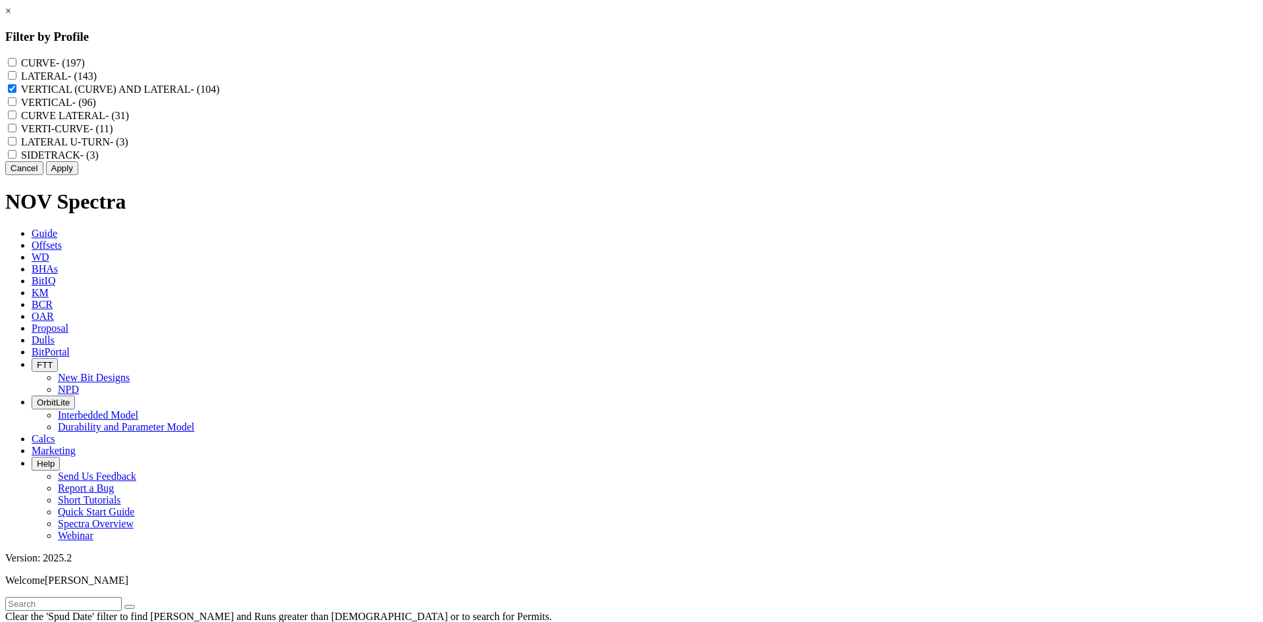
checkbox LATERAL "true"
click at [113, 134] on label "VERTI-CURVE - (11)" at bounding box center [67, 128] width 92 height 11
click at [16, 132] on input "VERTI-CURVE - (11)" at bounding box center [12, 128] width 9 height 9
checkbox input "true"
click at [78, 175] on button "Apply" at bounding box center [62, 168] width 32 height 14
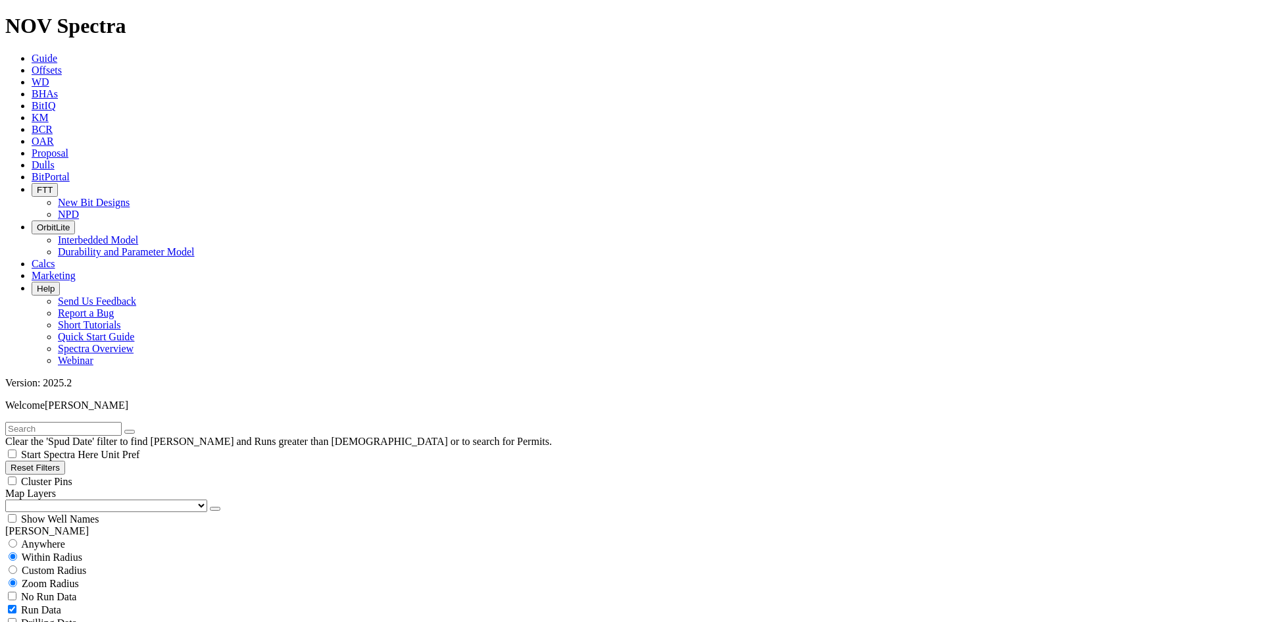
scroll to position [15094, 0]
